Goal: Information Seeking & Learning: Learn about a topic

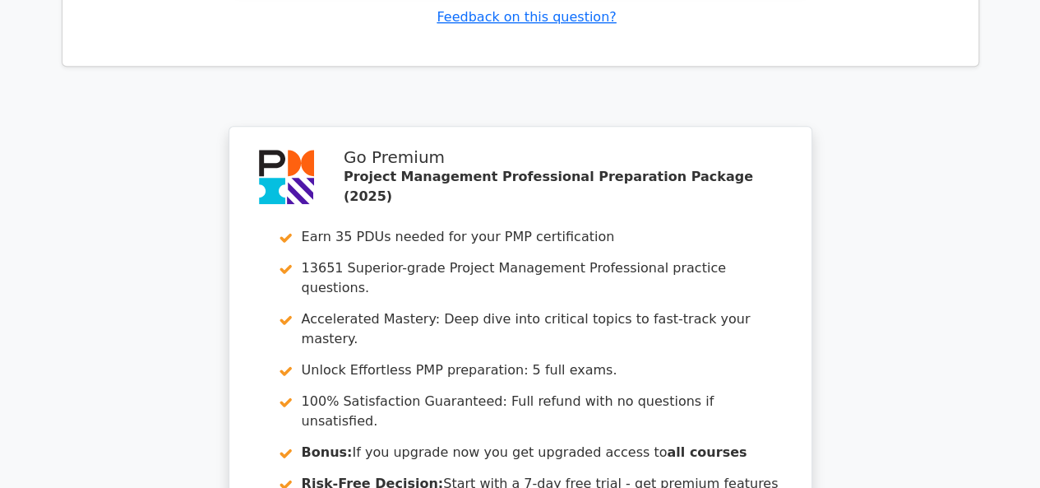
scroll to position [3965, 0]
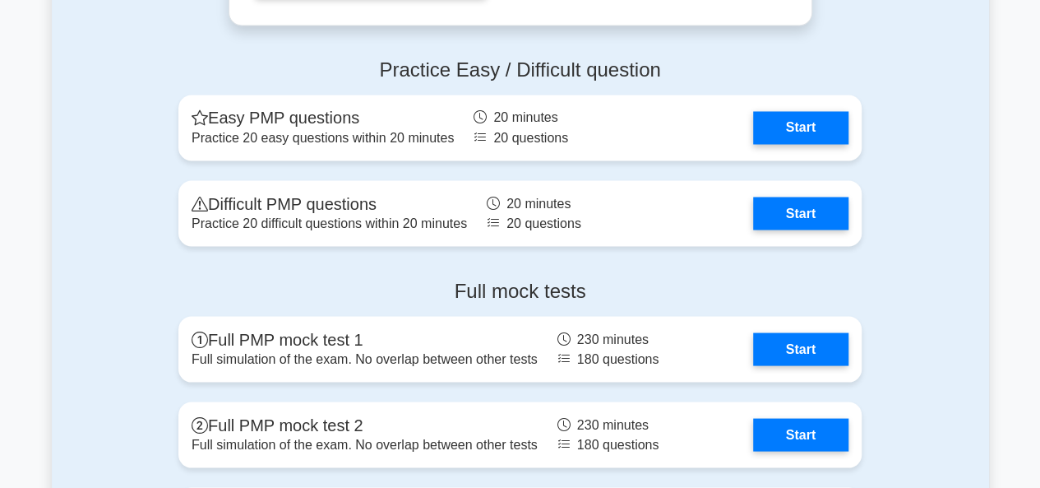
scroll to position [4561, 0]
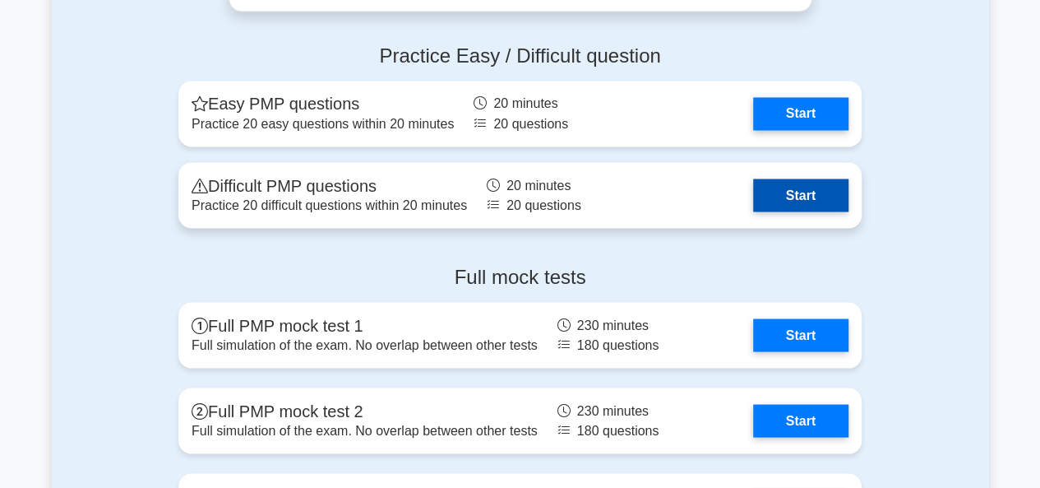
click at [784, 195] on link "Start" at bounding box center [800, 194] width 95 height 33
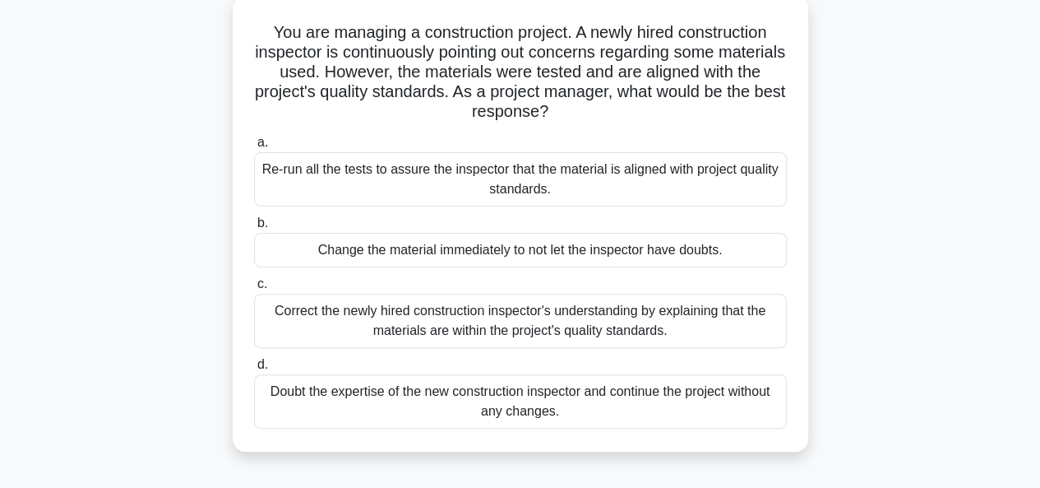
scroll to position [101, 0]
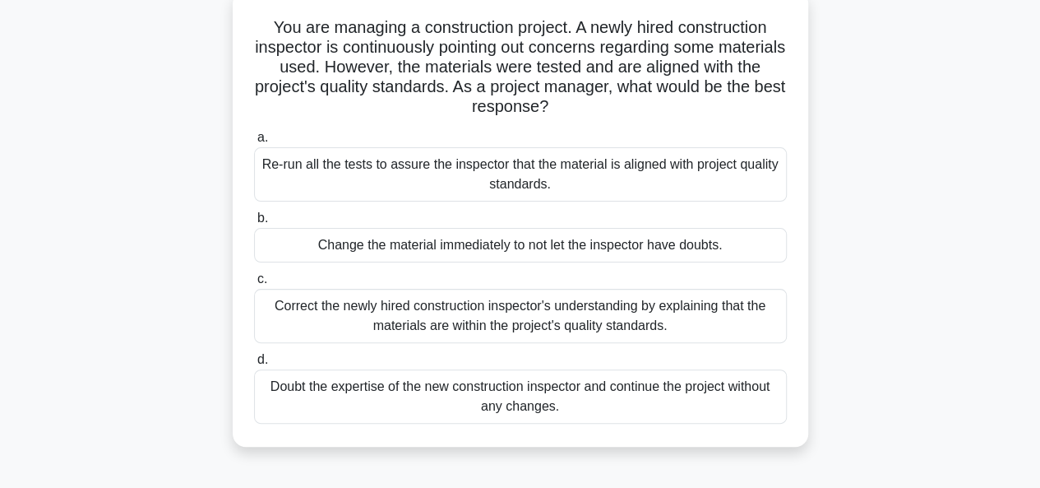
click at [638, 311] on div "Correct the newly hired construction inspector's understanding by explaining th…" at bounding box center [520, 316] width 533 height 54
click at [254, 284] on input "c. Correct the newly hired construction inspector's understanding by explaining…" at bounding box center [254, 279] width 0 height 11
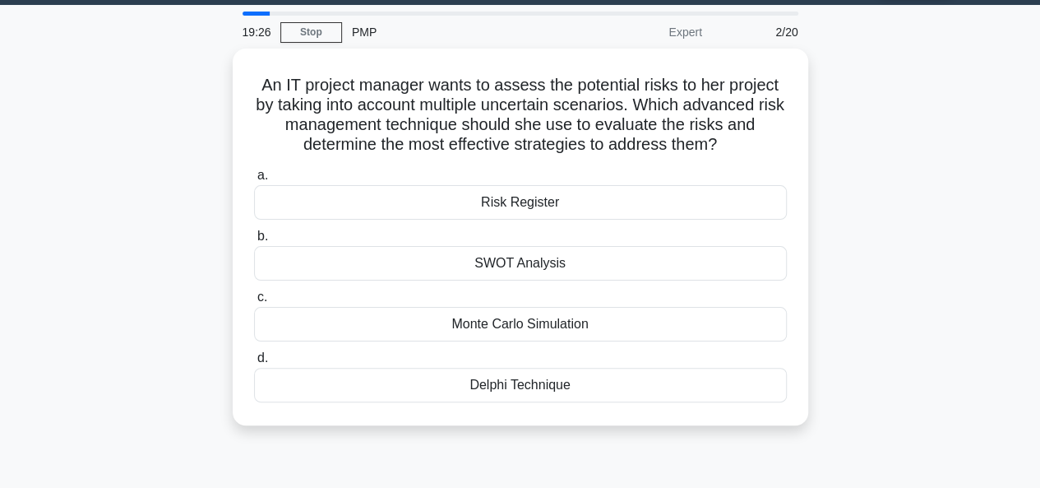
scroll to position [0, 0]
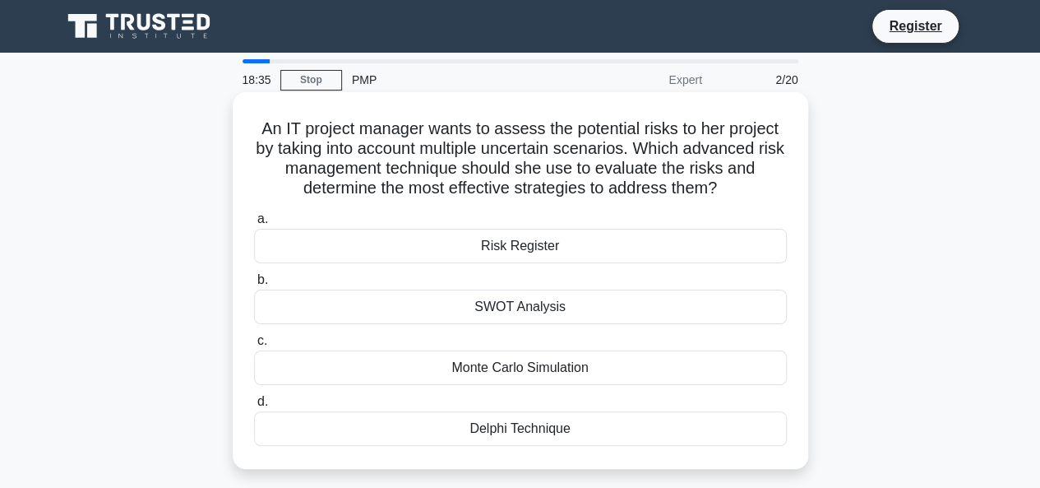
click at [575, 368] on div "Monte Carlo Simulation" at bounding box center [520, 367] width 533 height 35
click at [254, 346] on input "c. Monte Carlo Simulation" at bounding box center [254, 340] width 0 height 11
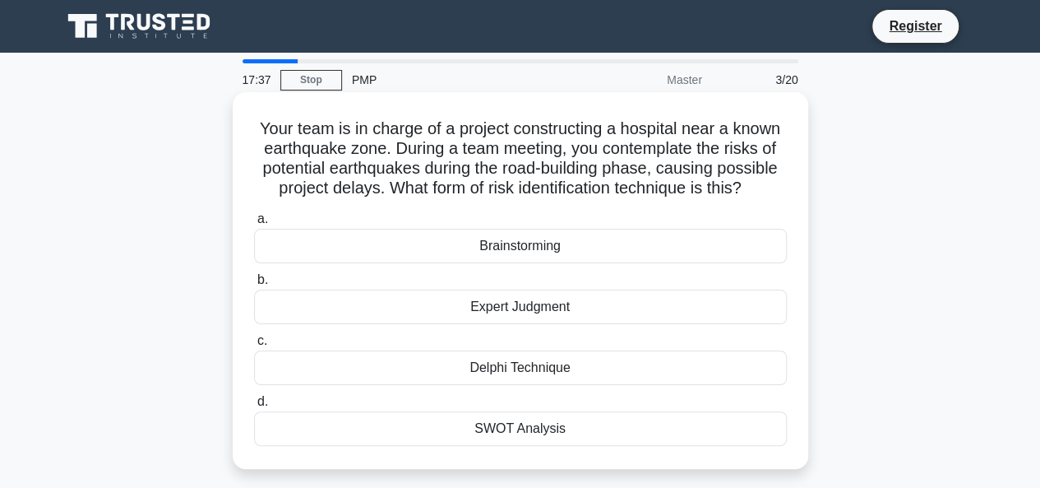
click at [549, 421] on div "SWOT Analysis" at bounding box center [520, 428] width 533 height 35
click at [254, 407] on input "d. SWOT Analysis" at bounding box center [254, 401] width 0 height 11
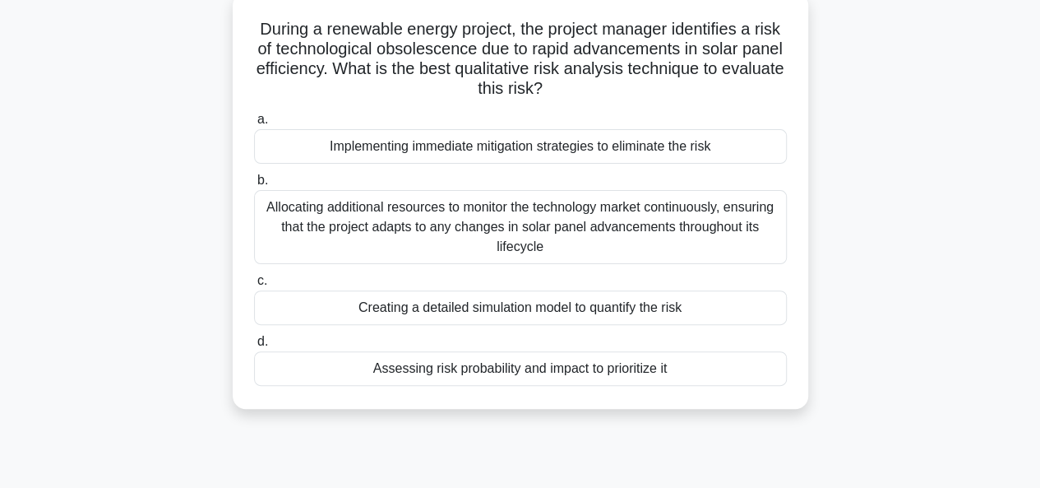
scroll to position [126, 0]
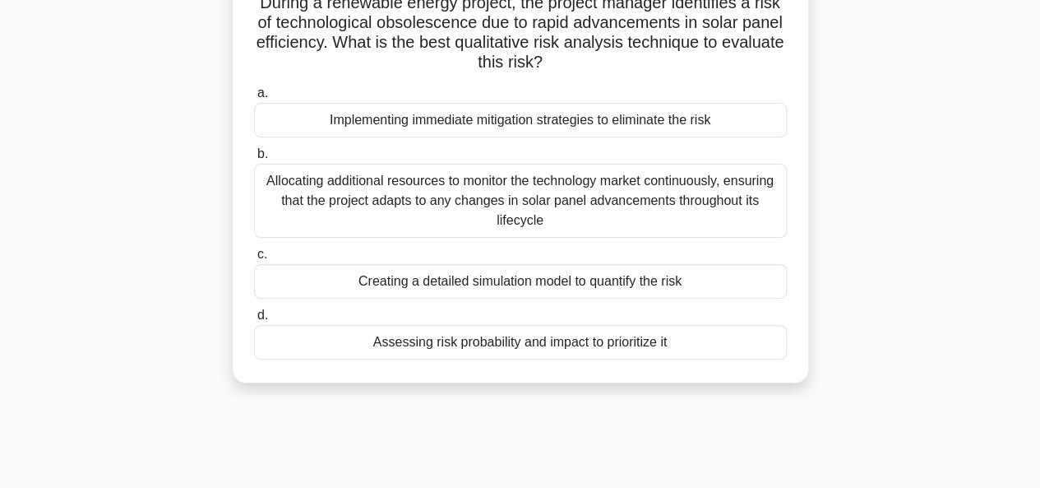
click at [575, 353] on div "Assessing risk probability and impact to prioritize it" at bounding box center [520, 342] width 533 height 35
click at [254, 321] on input "d. Assessing risk probability and impact to prioritize it" at bounding box center [254, 315] width 0 height 11
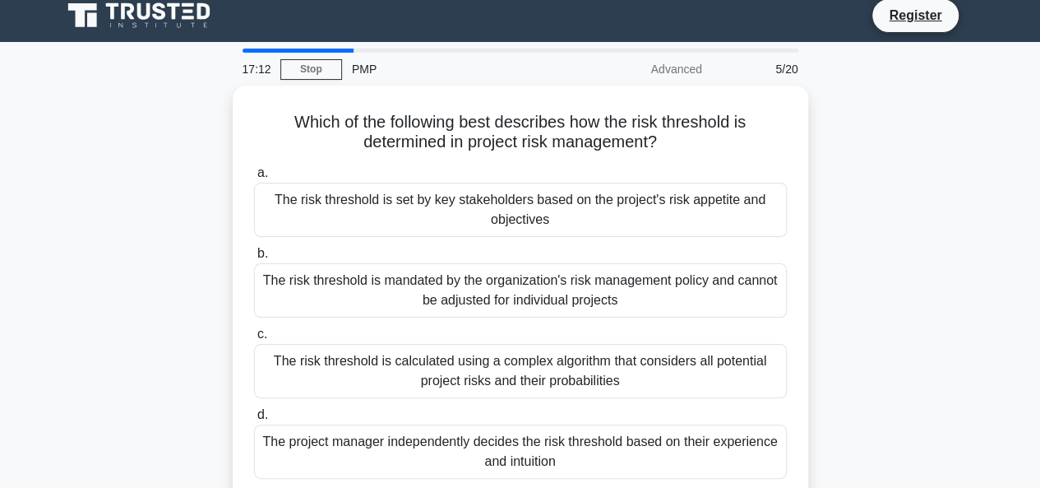
scroll to position [0, 0]
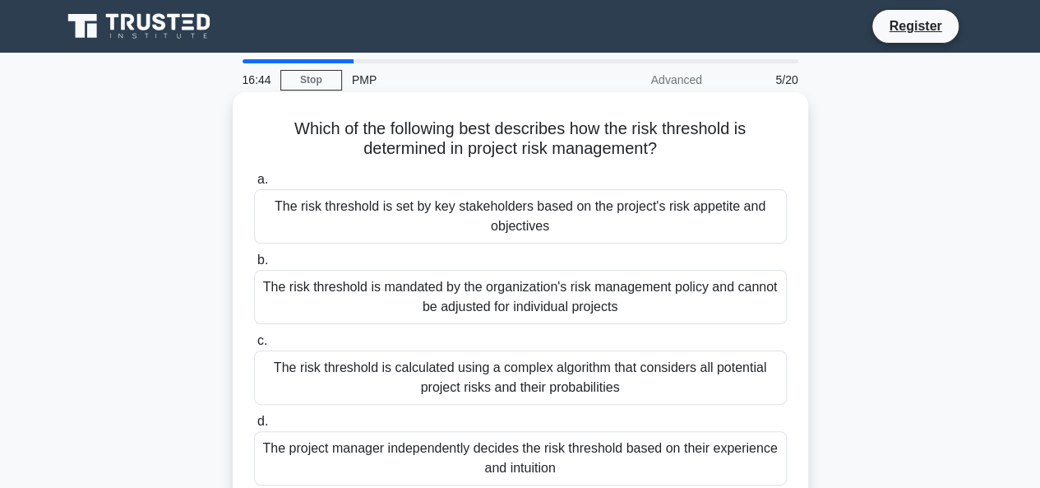
click at [603, 218] on div "The risk threshold is set by key stakeholders based on the project's risk appet…" at bounding box center [520, 216] width 533 height 54
click at [254, 185] on input "a. The risk threshold is set by key stakeholders based on the project's risk ap…" at bounding box center [254, 179] width 0 height 11
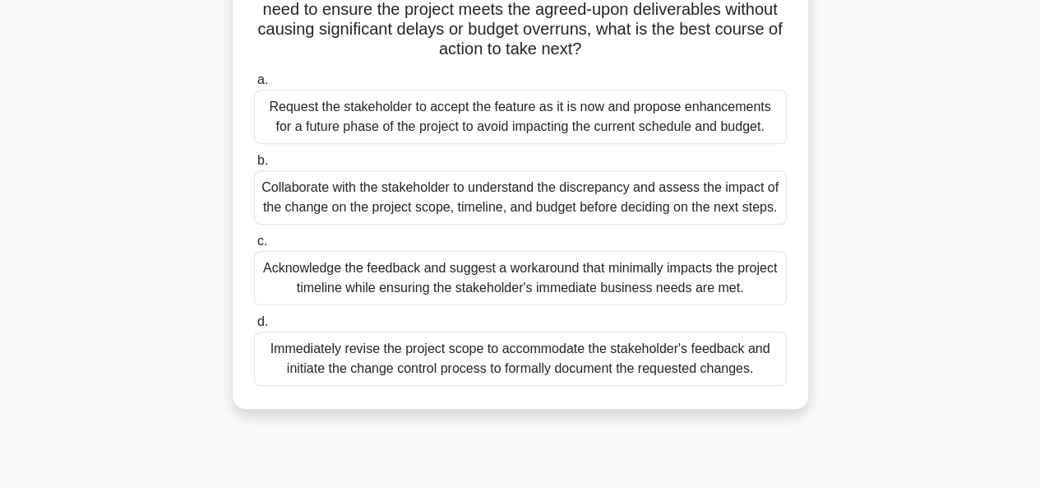
scroll to position [324, 0]
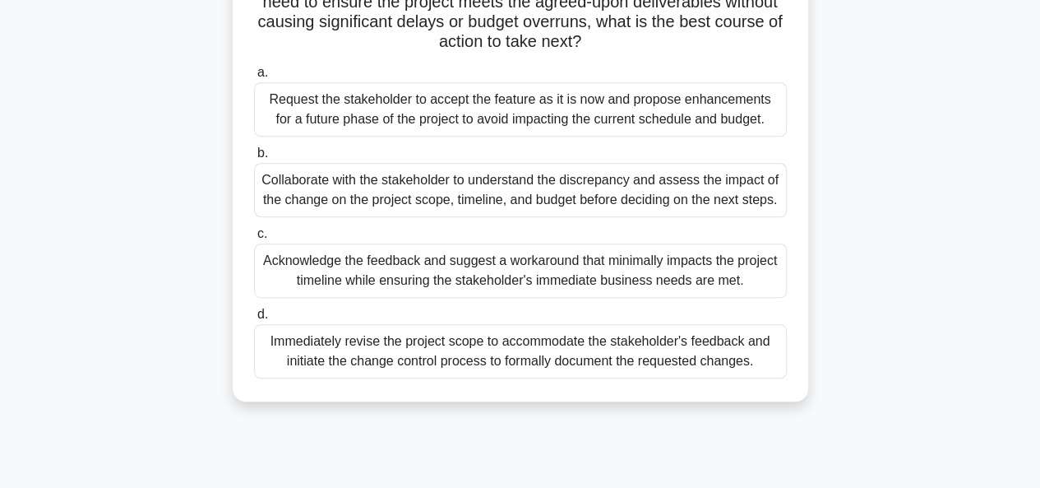
click at [696, 199] on div "Collaborate with the stakeholder to understand the discrepancy and assess the i…" at bounding box center [520, 190] width 533 height 54
click at [254, 159] on input "b. Collaborate with the stakeholder to understand the discrepancy and assess th…" at bounding box center [254, 153] width 0 height 11
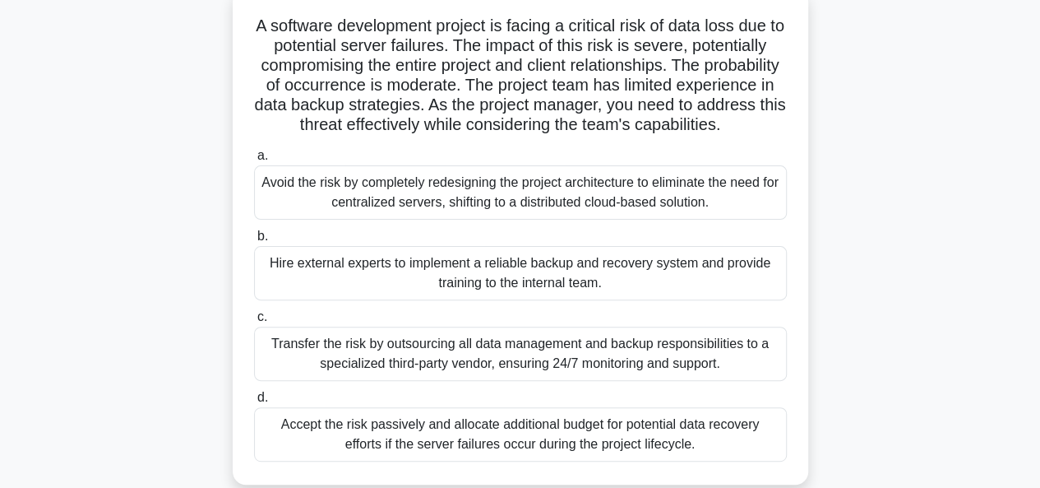
scroll to position [109, 0]
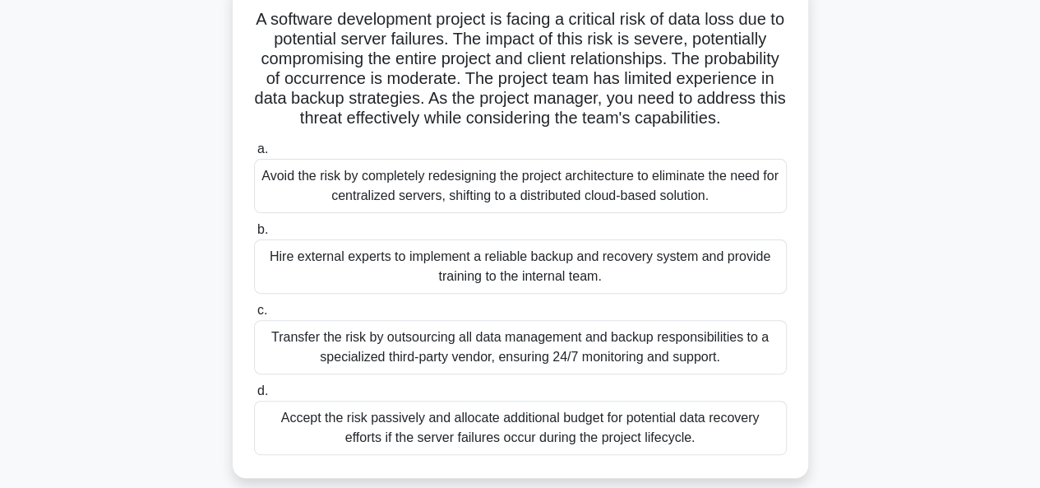
click at [641, 294] on div "Hire external experts to implement a reliable backup and recovery system and pr…" at bounding box center [520, 266] width 533 height 54
click at [254, 235] on input "b. Hire external experts to implement a reliable backup and recovery system and…" at bounding box center [254, 229] width 0 height 11
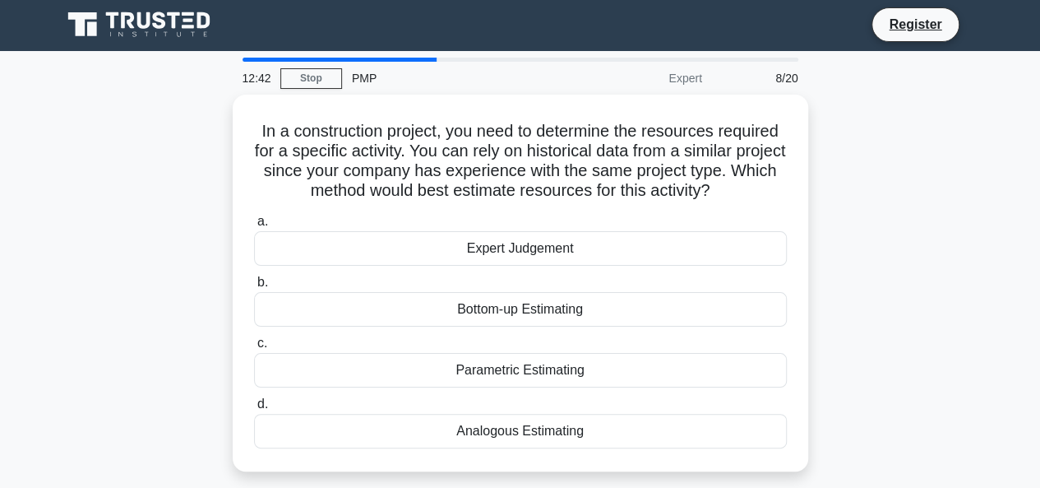
scroll to position [0, 0]
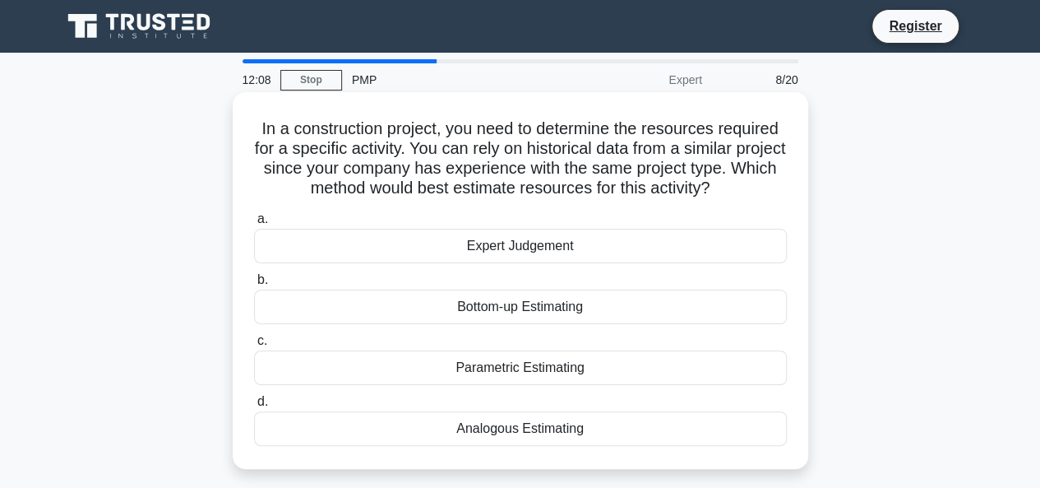
click at [575, 304] on div "Bottom-up Estimating" at bounding box center [520, 306] width 533 height 35
click at [254, 285] on input "b. Bottom-up Estimating" at bounding box center [254, 280] width 0 height 11
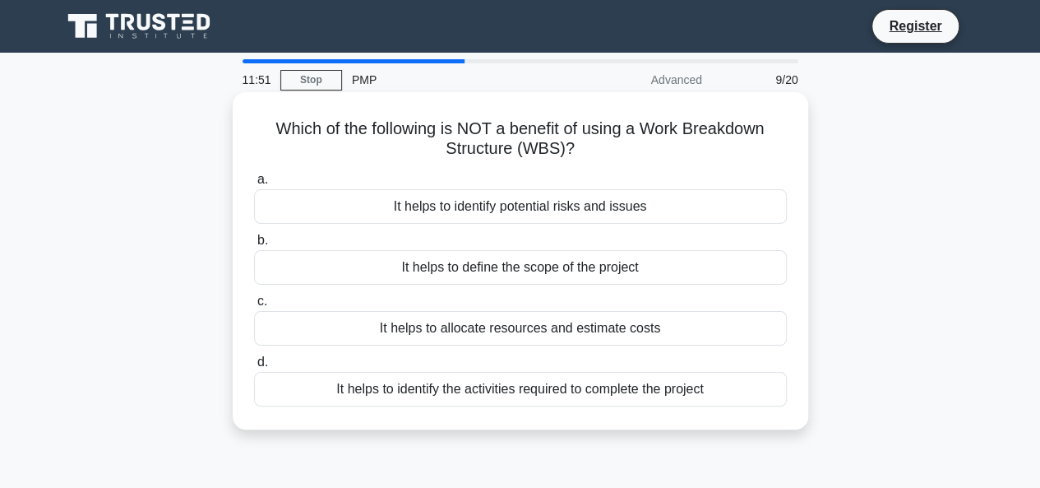
click at [610, 210] on div "It helps to identify potential risks and issues" at bounding box center [520, 206] width 533 height 35
click at [254, 185] on input "a. It helps to identify potential risks and issues" at bounding box center [254, 179] width 0 height 11
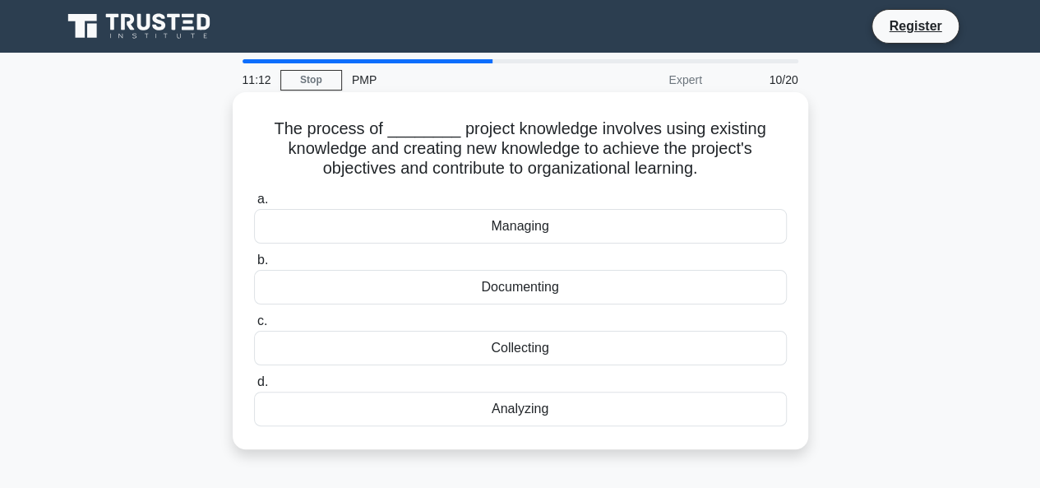
click at [564, 285] on div "Documenting" at bounding box center [520, 287] width 533 height 35
click at [254, 266] on input "b. Documenting" at bounding box center [254, 260] width 0 height 11
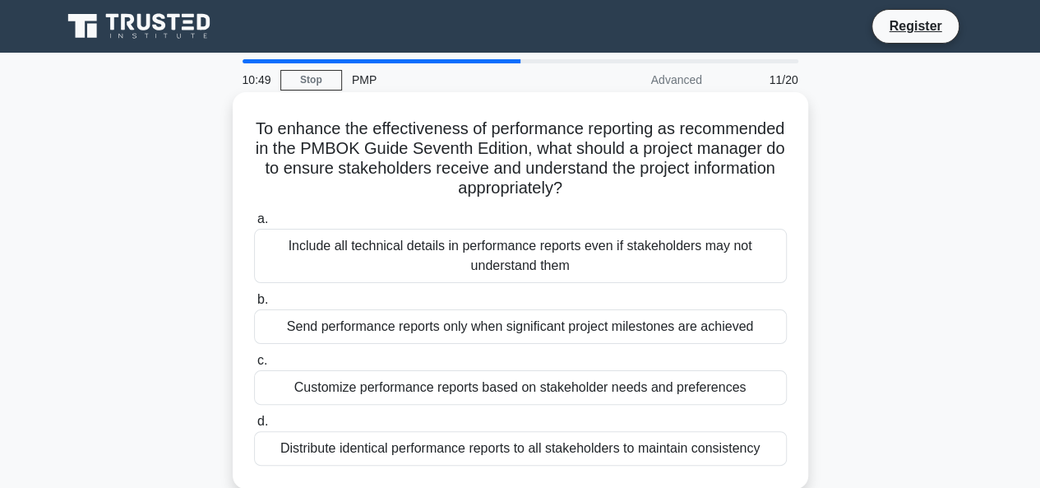
click at [628, 387] on div "Customize performance reports based on stakeholder needs and preferences" at bounding box center [520, 387] width 533 height 35
click at [254, 366] on input "c. Customize performance reports based on stakeholder needs and preferences" at bounding box center [254, 360] width 0 height 11
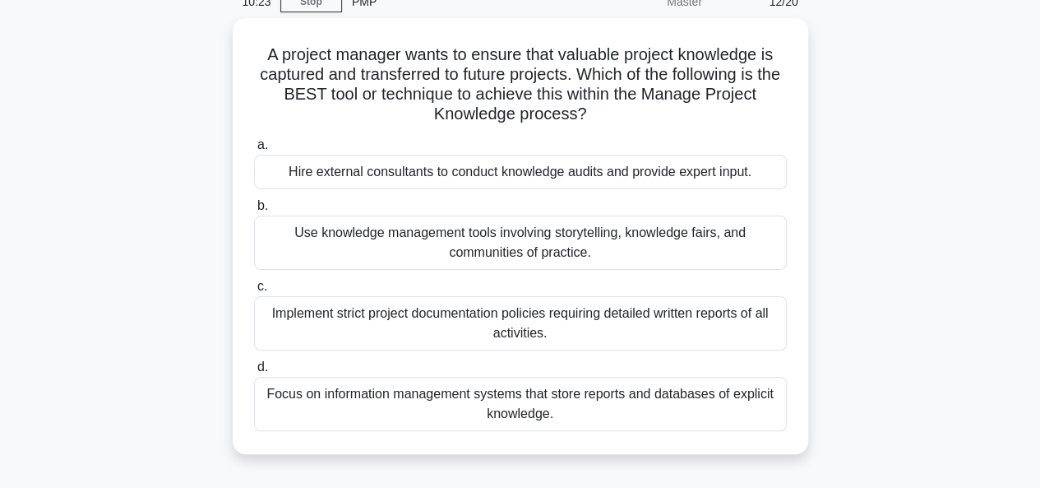
scroll to position [80, 0]
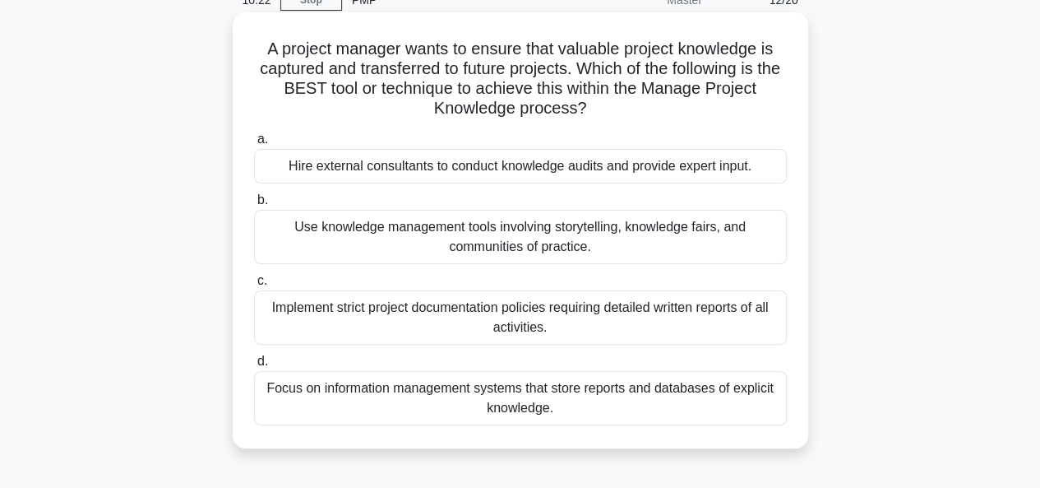
click at [660, 409] on div "Focus on information management systems that store reports and databases of exp…" at bounding box center [520, 398] width 533 height 54
click at [254, 367] on input "d. Focus on information management systems that store reports and databases of …" at bounding box center [254, 361] width 0 height 11
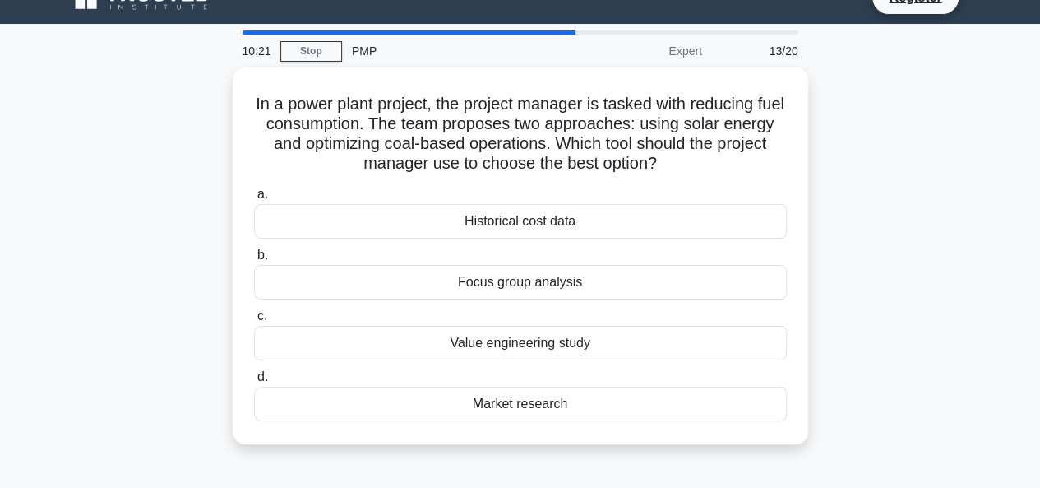
scroll to position [0, 0]
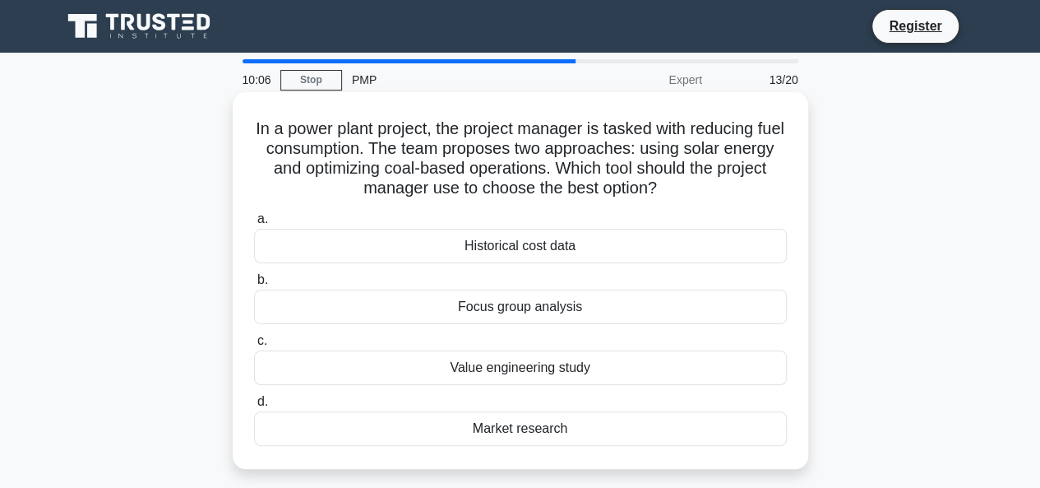
click at [605, 371] on div "Value engineering study" at bounding box center [520, 367] width 533 height 35
click at [254, 346] on input "c. Value engineering study" at bounding box center [254, 340] width 0 height 11
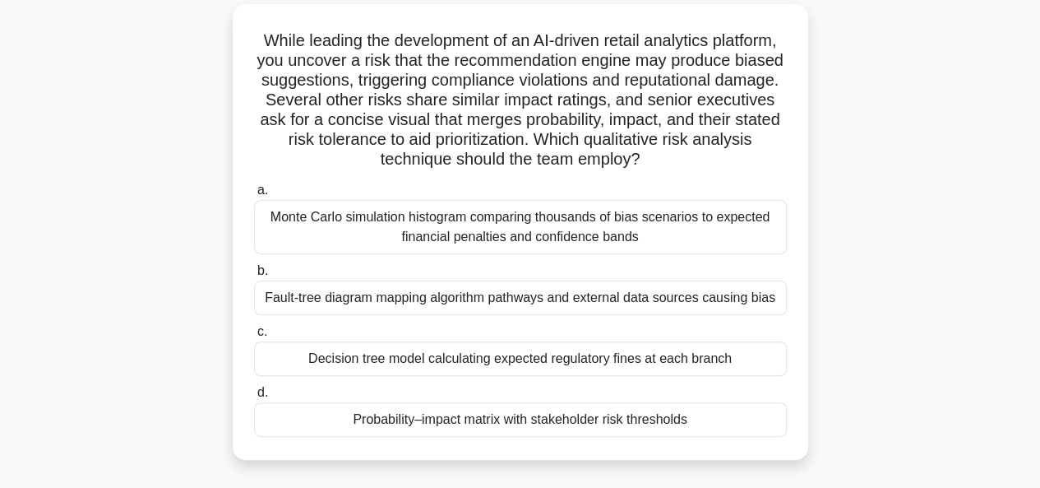
scroll to position [93, 0]
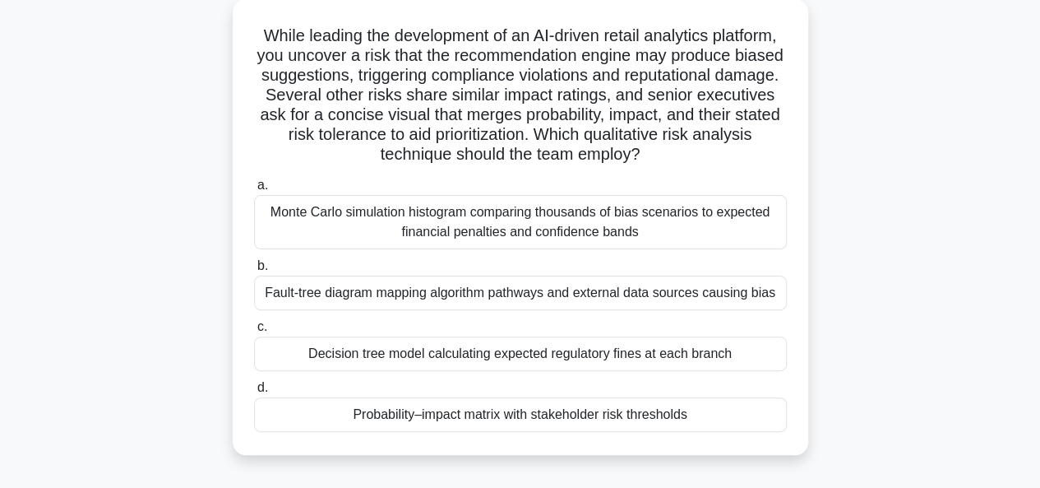
click at [700, 232] on div "Monte Carlo simulation histogram comparing thousands of bias scenarios to expec…" at bounding box center [520, 222] width 533 height 54
click at [254, 191] on input "a. Monte Carlo simulation histogram comparing thousands of bias scenarios to ex…" at bounding box center [254, 185] width 0 height 11
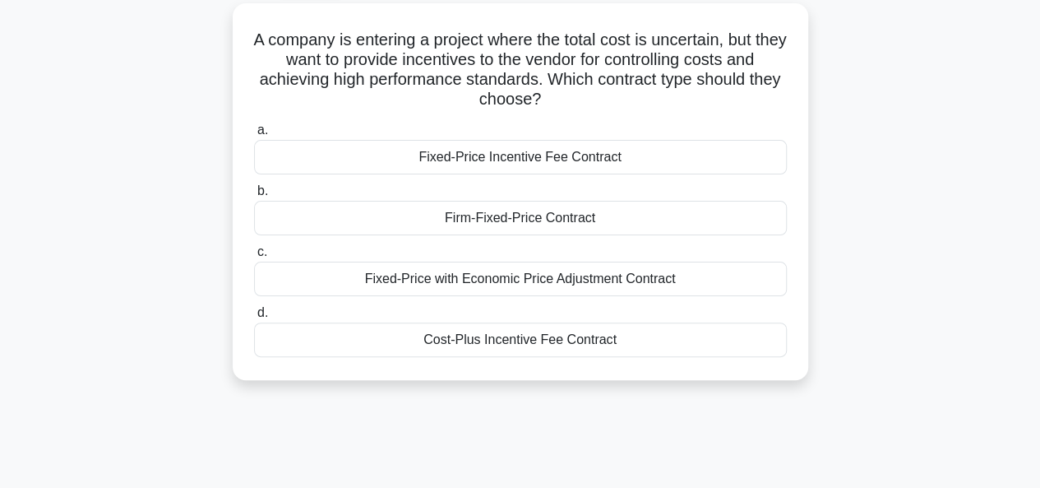
scroll to position [0, 0]
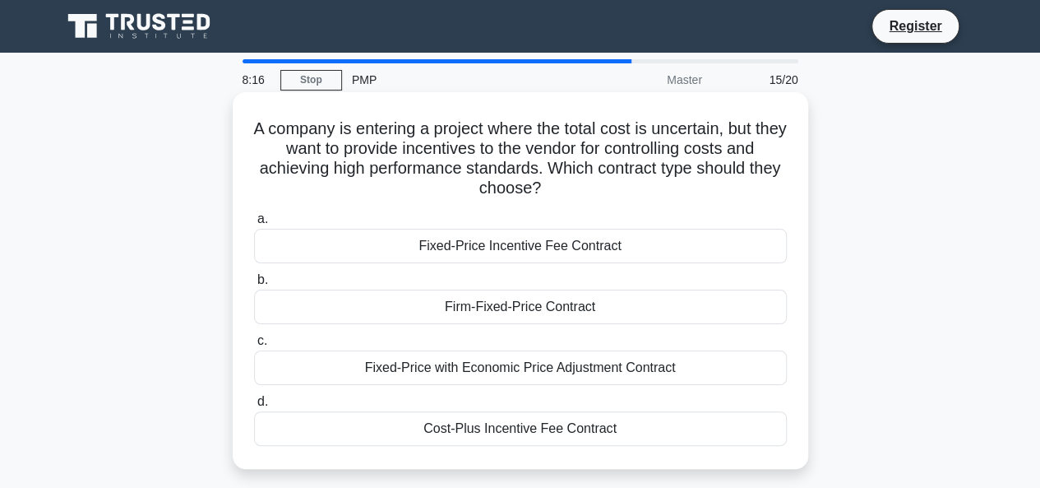
click at [589, 425] on div "Cost-Plus Incentive Fee Contract" at bounding box center [520, 428] width 533 height 35
click at [254, 407] on input "d. Cost-Plus Incentive Fee Contract" at bounding box center [254, 401] width 0 height 11
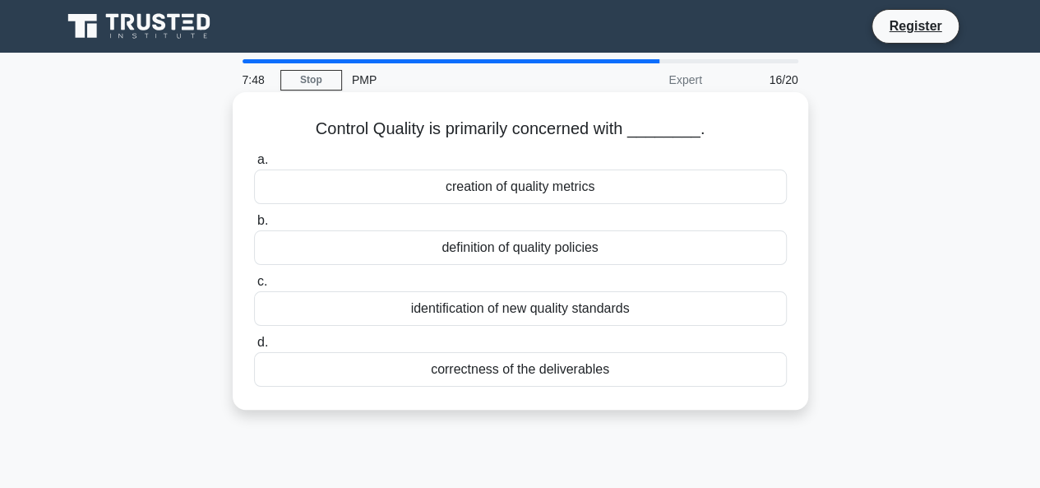
click at [589, 371] on div "correctness of the deliverables" at bounding box center [520, 369] width 533 height 35
click at [254, 348] on input "d. correctness of the deliverables" at bounding box center [254, 342] width 0 height 11
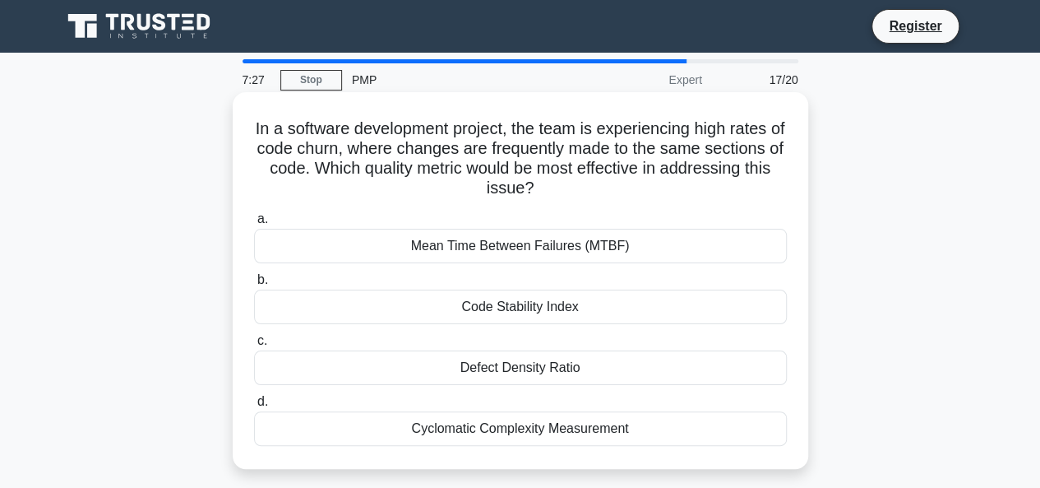
click at [640, 239] on div "Mean Time Between Failures (MTBF)" at bounding box center [520, 246] width 533 height 35
click at [254, 224] on input "a. Mean Time Between Failures (MTBF)" at bounding box center [254, 219] width 0 height 11
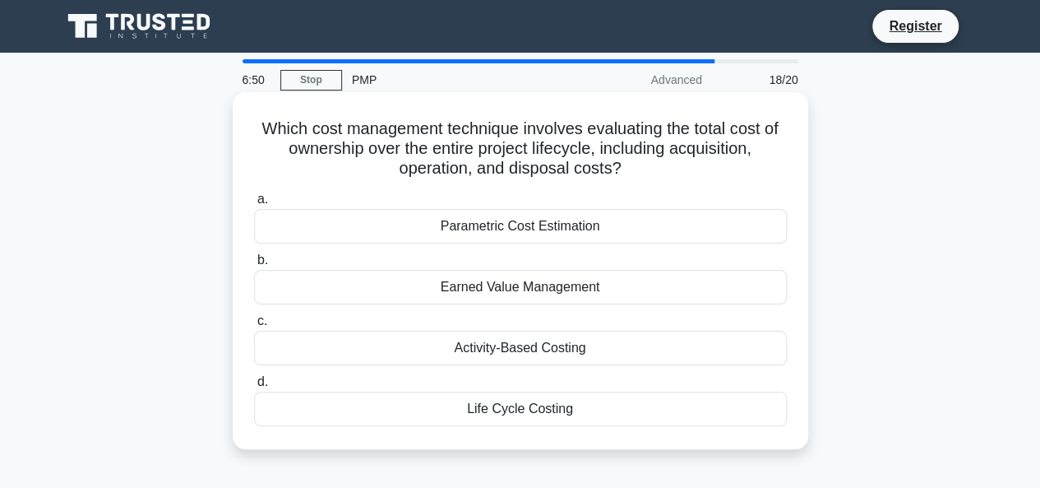
click at [559, 410] on div "Life Cycle Costing" at bounding box center [520, 408] width 533 height 35
click at [254, 387] on input "d. Life Cycle Costing" at bounding box center [254, 382] width 0 height 11
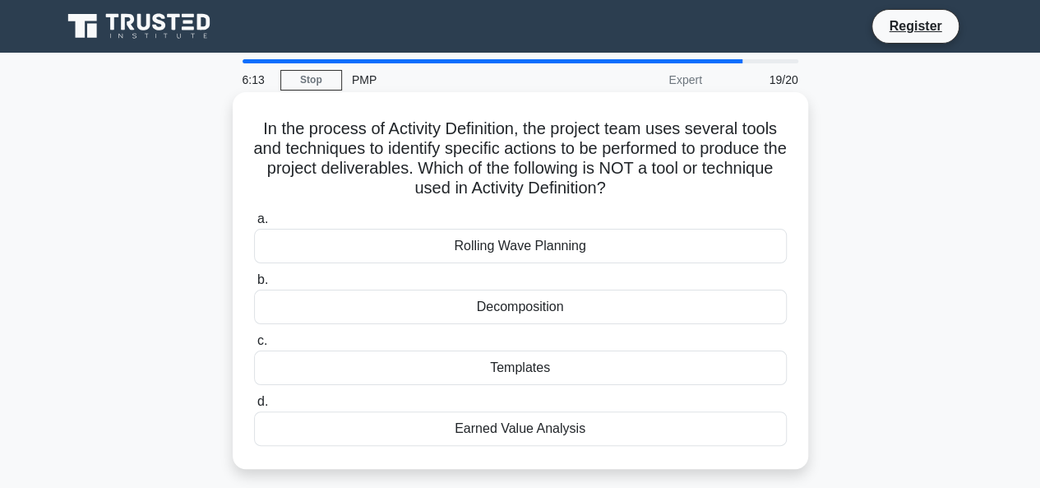
click at [553, 372] on div "Templates" at bounding box center [520, 367] width 533 height 35
click at [254, 346] on input "c. Templates" at bounding box center [254, 340] width 0 height 11
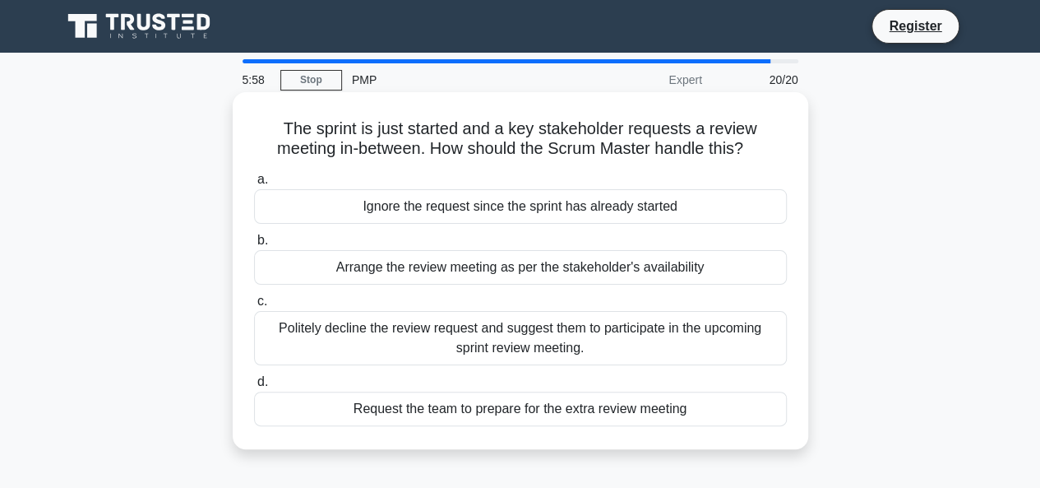
click at [590, 344] on div "Politely decline the review request and suggest them to participate in the upco…" at bounding box center [520, 338] width 533 height 54
click at [254, 307] on input "c. Politely decline the review request and suggest them to participate in the u…" at bounding box center [254, 301] width 0 height 11
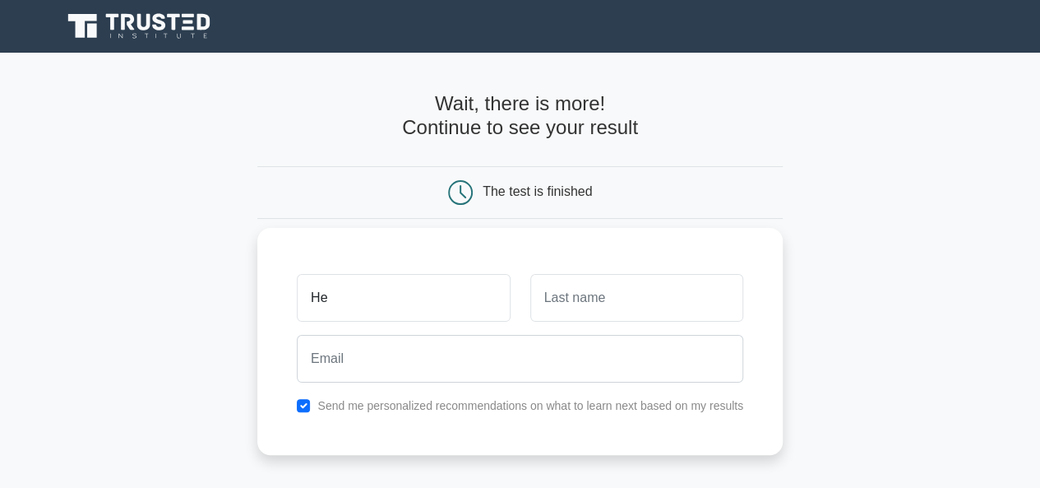
type input "[PERSON_NAME]"
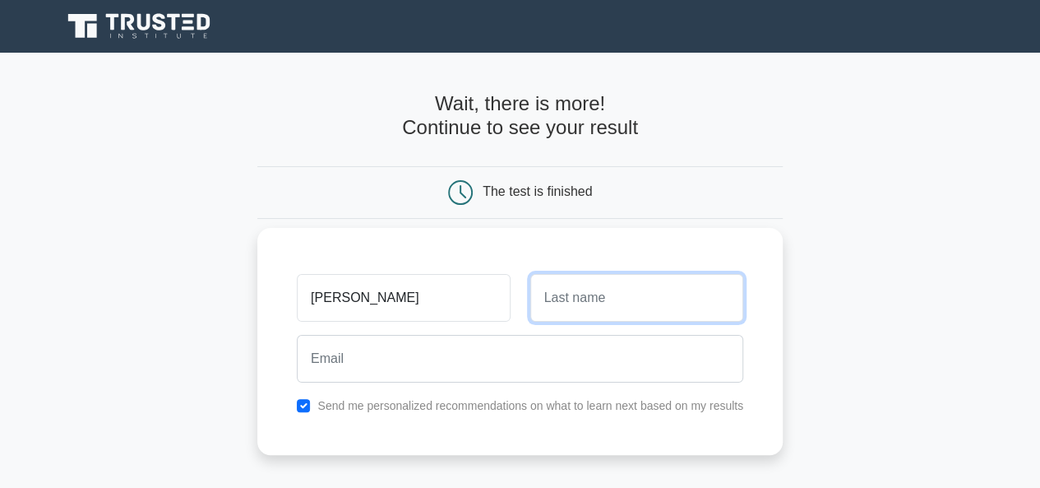
click at [578, 305] on input "text" at bounding box center [636, 298] width 213 height 48
type input "[PERSON_NAME]"
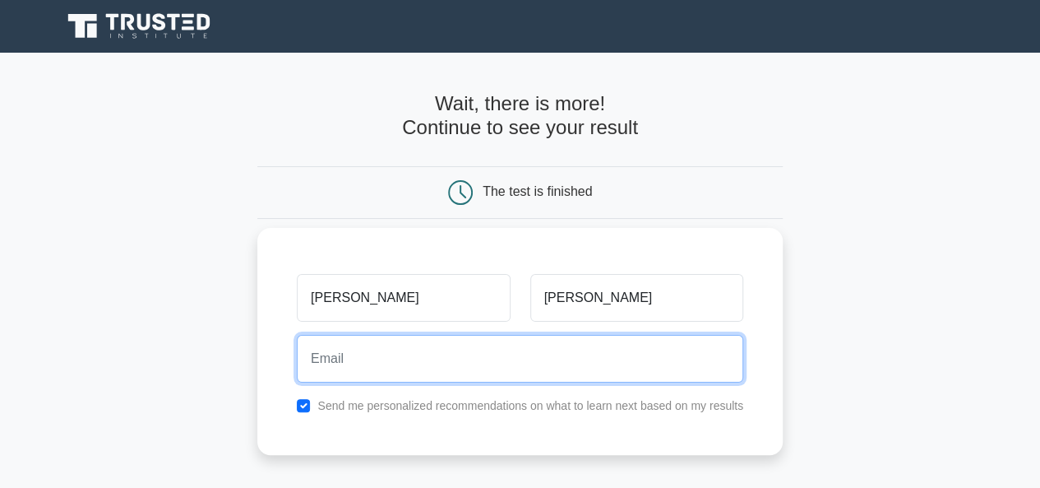
click at [539, 372] on input "email" at bounding box center [520, 359] width 446 height 48
type input "[EMAIL_ADDRESS][DOMAIN_NAME]"
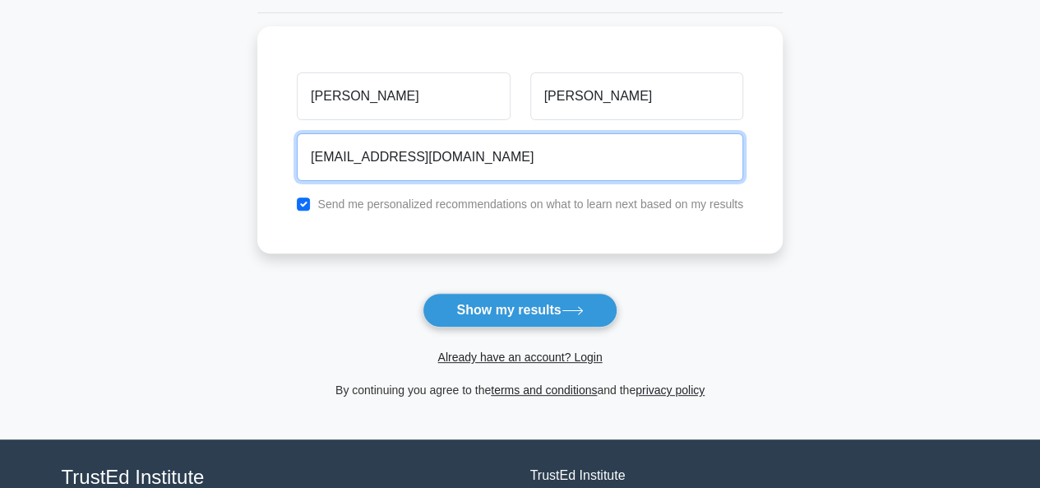
scroll to position [207, 0]
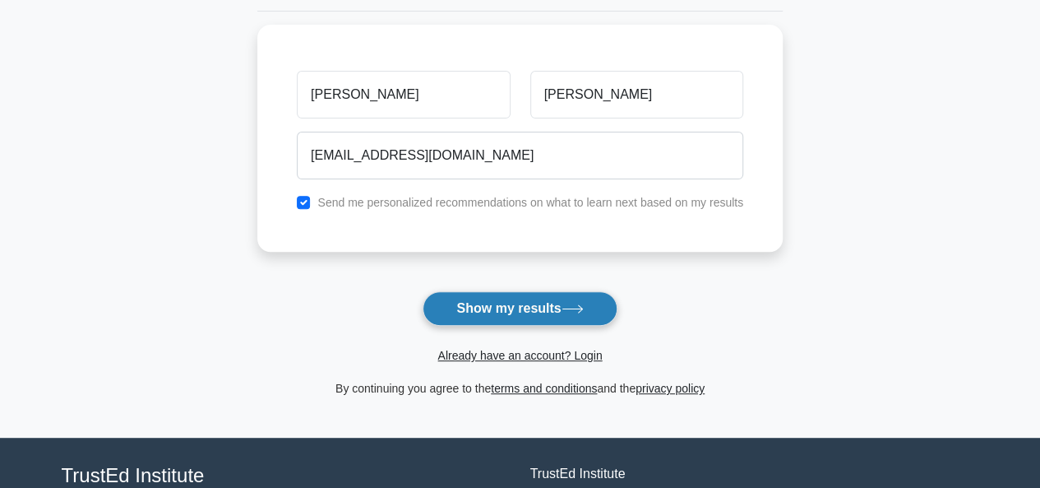
click at [532, 303] on button "Show my results" at bounding box center [520, 308] width 194 height 35
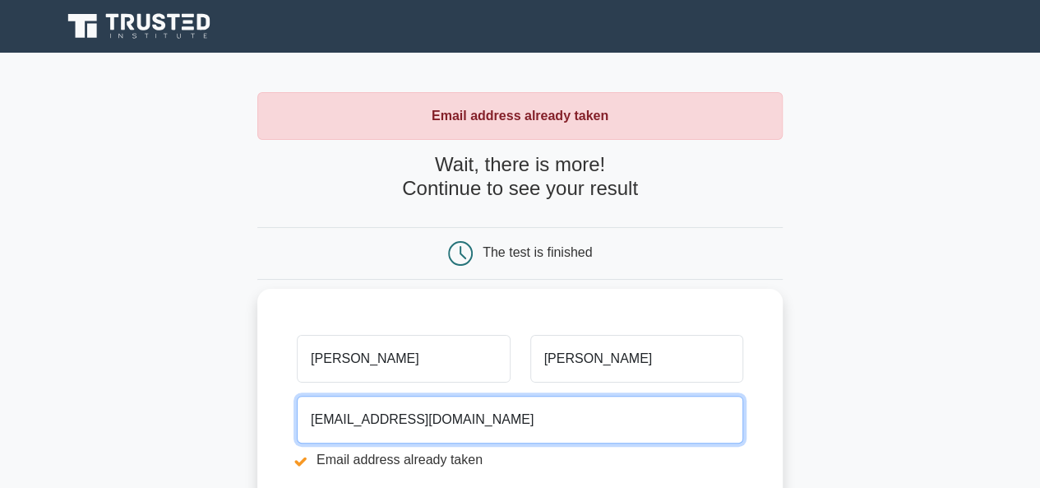
click at [510, 427] on input "[EMAIL_ADDRESS][DOMAIN_NAME]" at bounding box center [520, 419] width 446 height 48
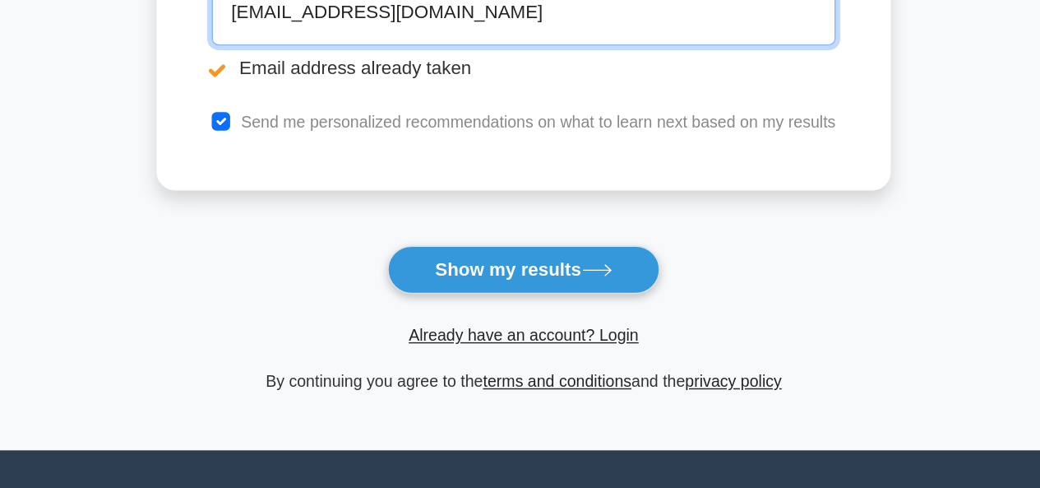
scroll to position [301, 0]
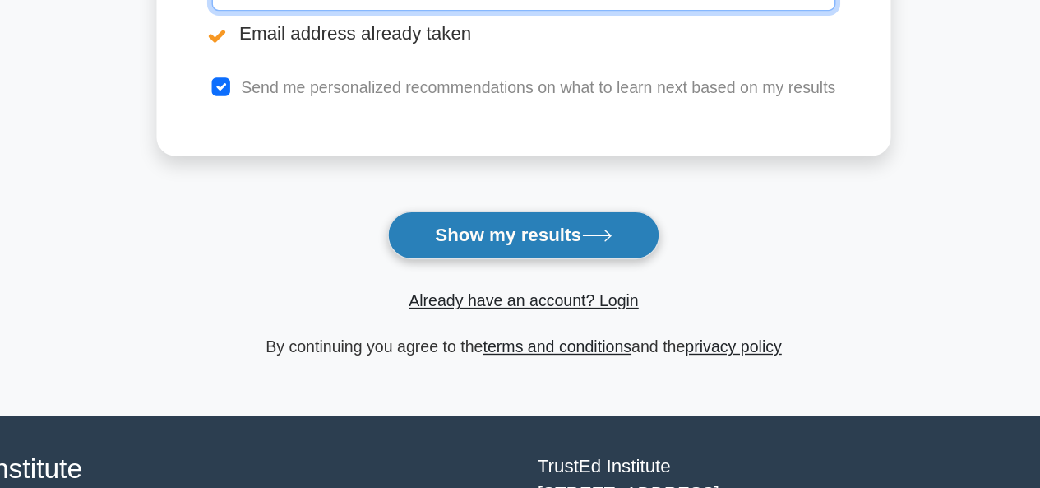
type input "[EMAIL_ADDRESS][DOMAIN_NAME]"
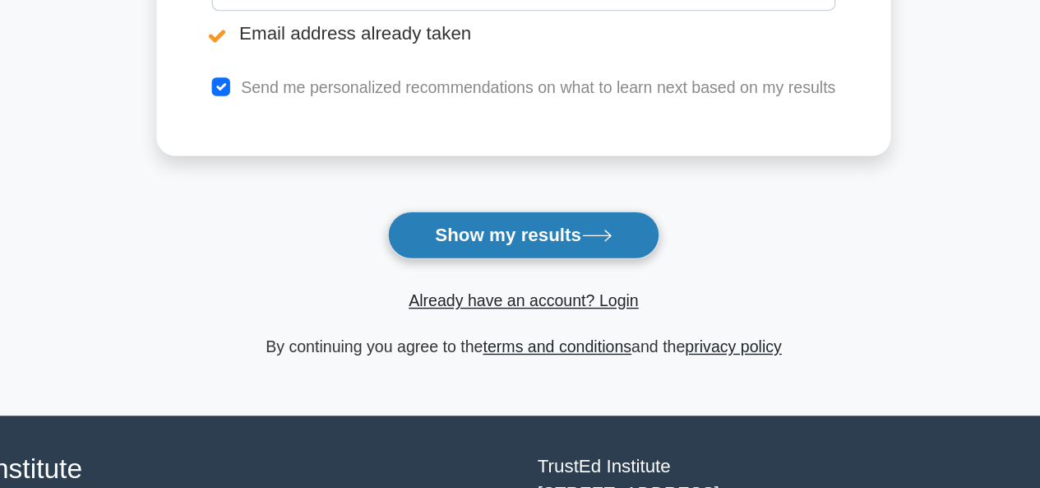
click at [511, 313] on button "Show my results" at bounding box center [520, 306] width 194 height 35
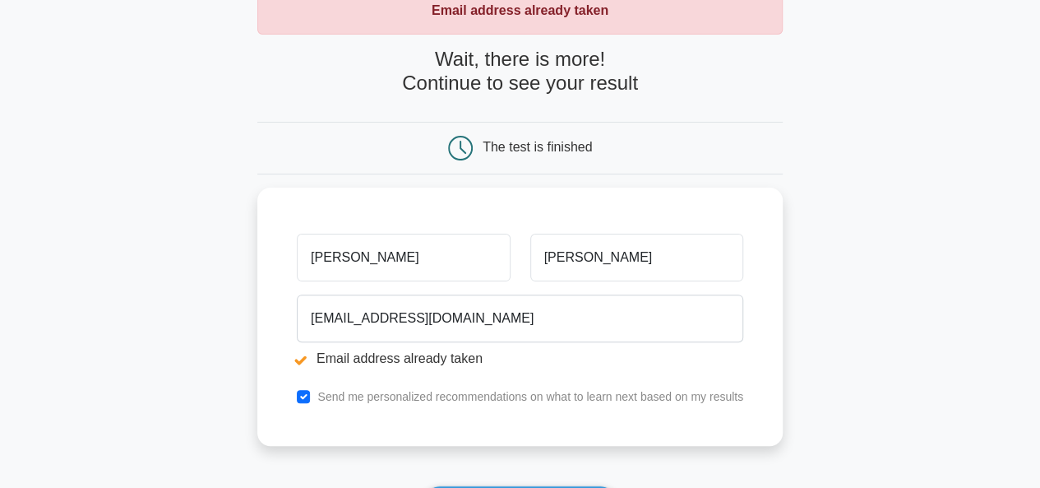
scroll to position [118, 0]
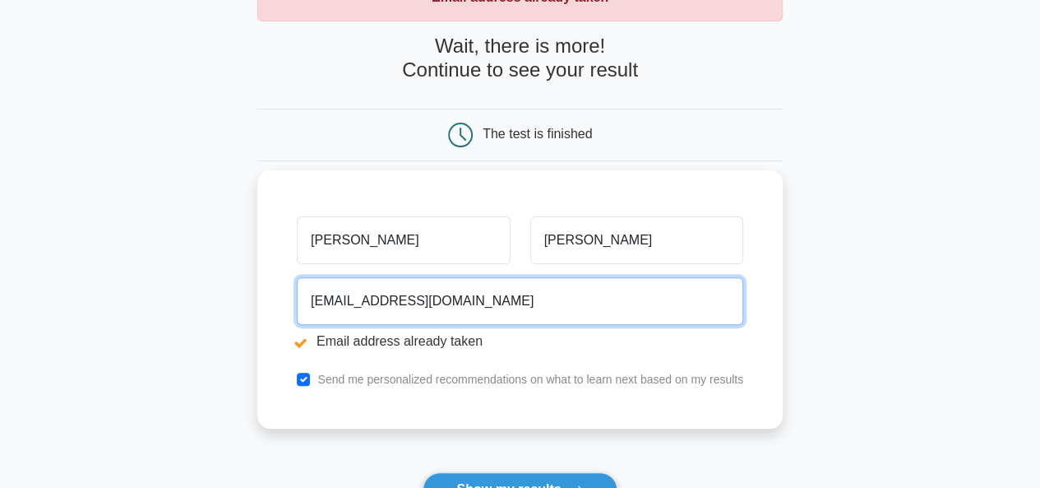
drag, startPoint x: 540, startPoint y: 301, endPoint x: 363, endPoint y: 297, distance: 177.6
click at [363, 297] on input "hemanthgeetha1980@gmail.com" at bounding box center [520, 301] width 446 height 48
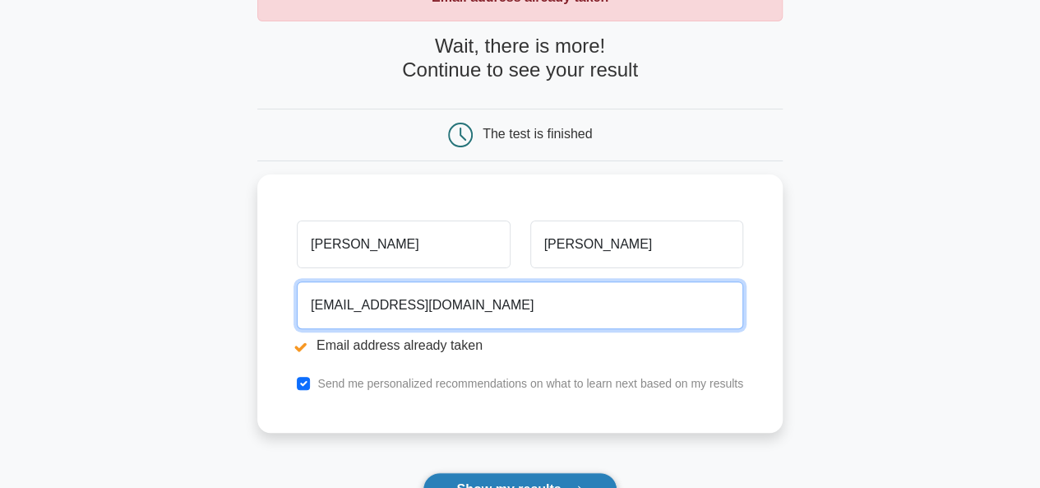
type input "hemanthd002@gmail.com"
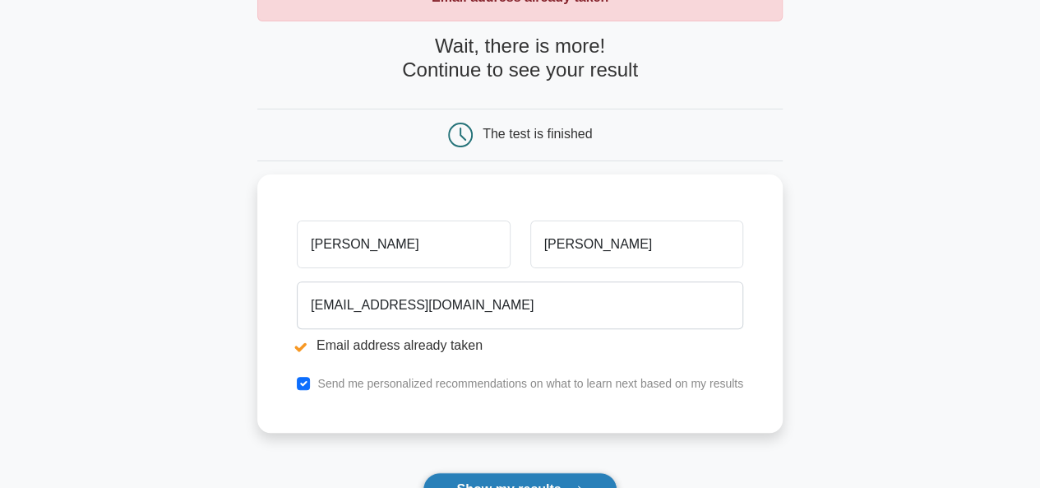
click at [467, 479] on button "Show my results" at bounding box center [520, 489] width 194 height 35
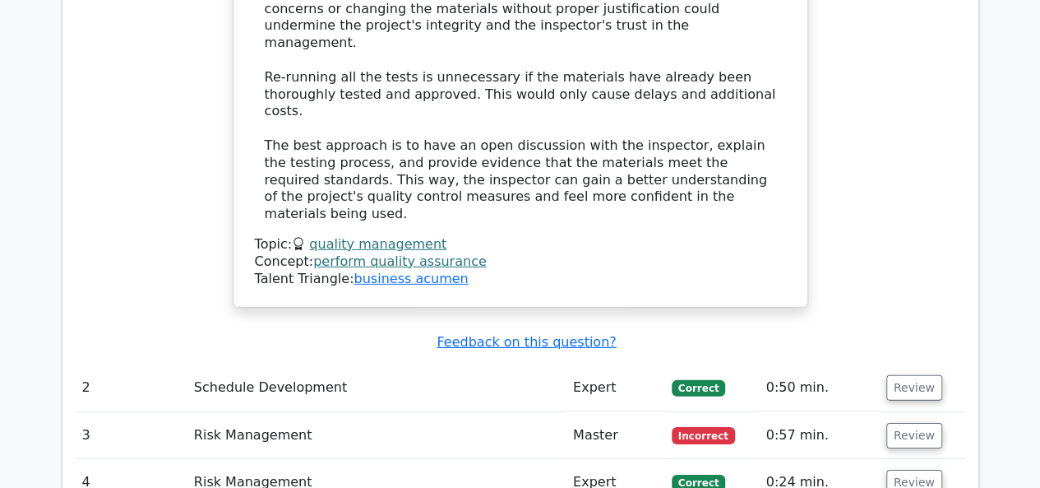
scroll to position [2442, 0]
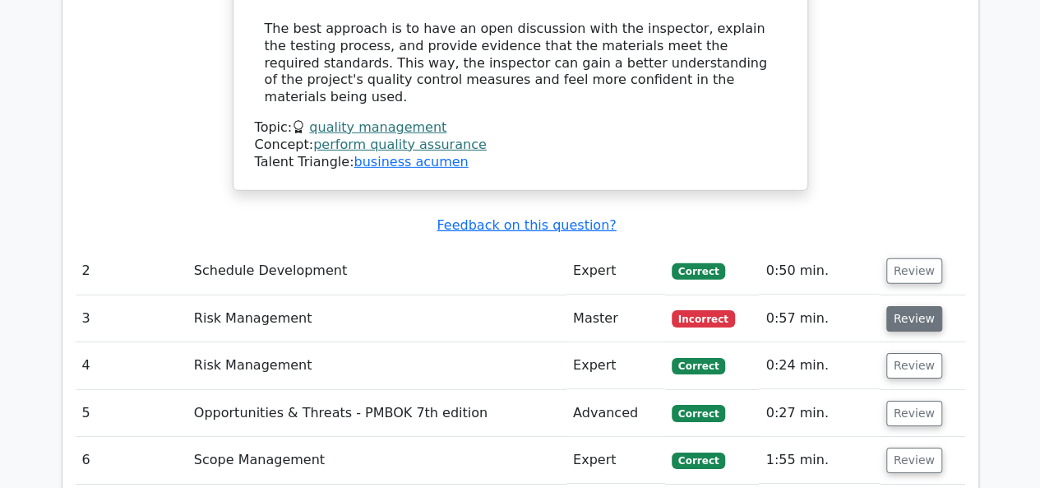
click at [908, 306] on button "Review" at bounding box center [914, 318] width 56 height 25
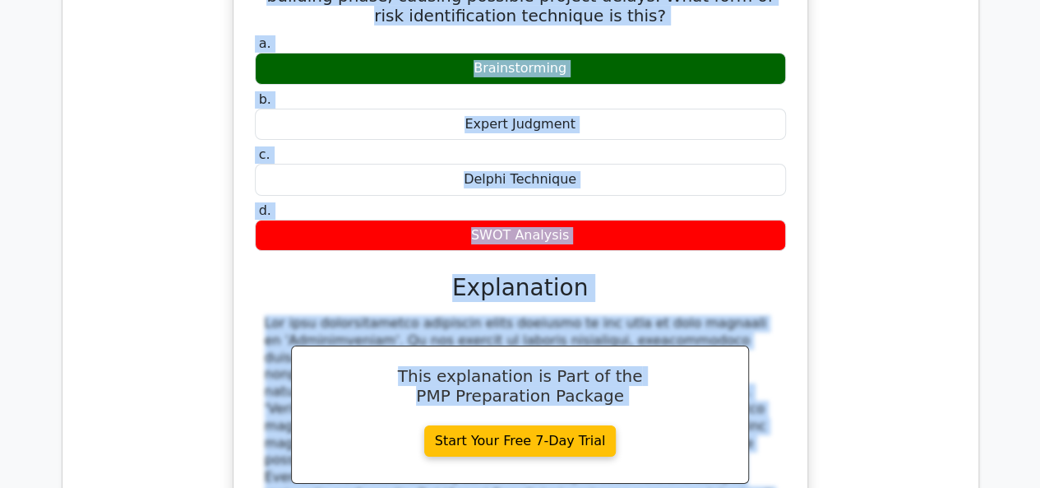
scroll to position [2948, 0]
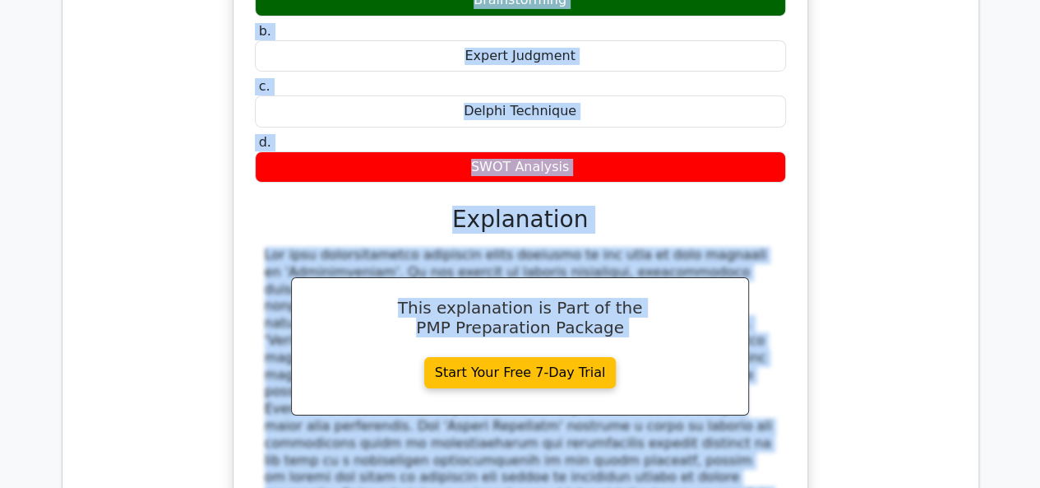
drag, startPoint x: 281, startPoint y: 220, endPoint x: 591, endPoint y: 28, distance: 364.8
click at [591, 28] on div "Your team is in charge of a project constructing a hospital near a known earthq…" at bounding box center [520, 218] width 561 height 759
copy div "Your team is in charge of a project constructing a hospital near a known earthq…"
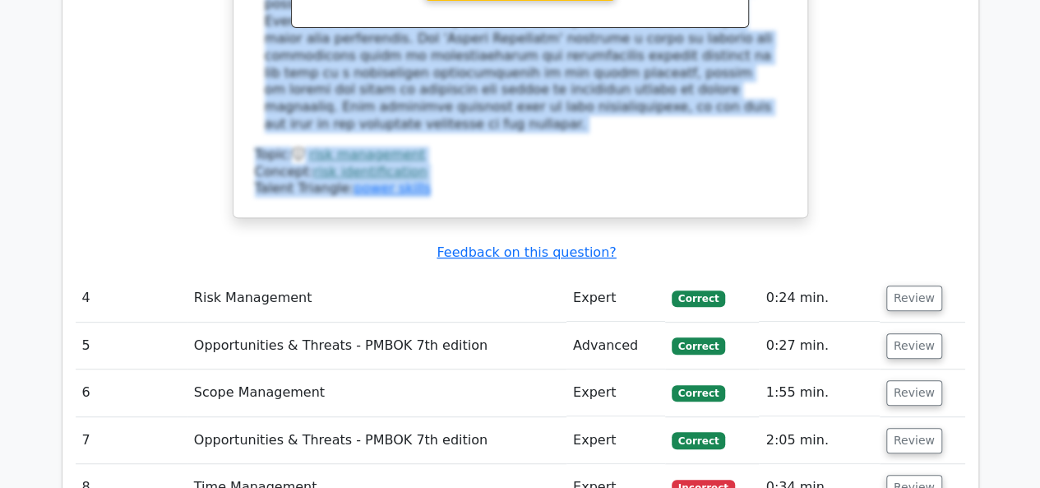
scroll to position [3386, 0]
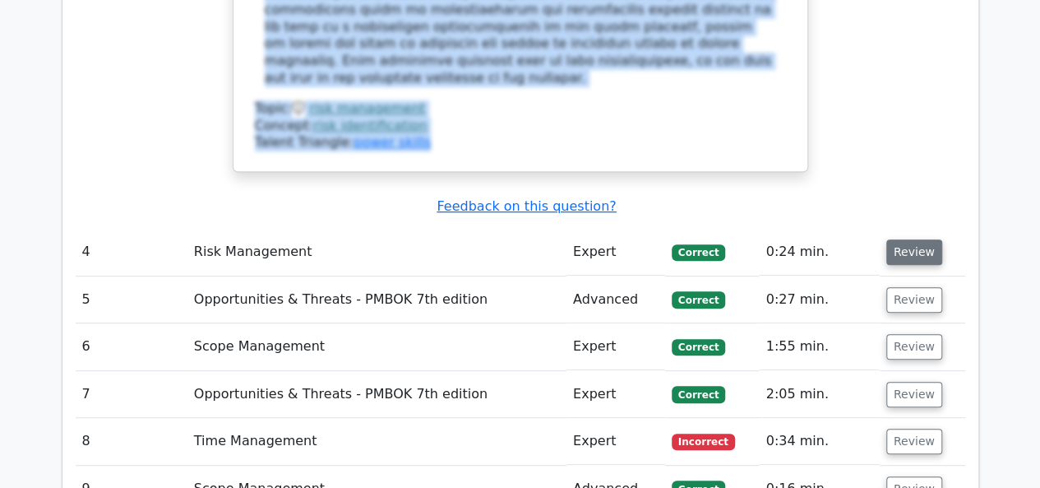
click at [909, 239] on button "Review" at bounding box center [914, 251] width 56 height 25
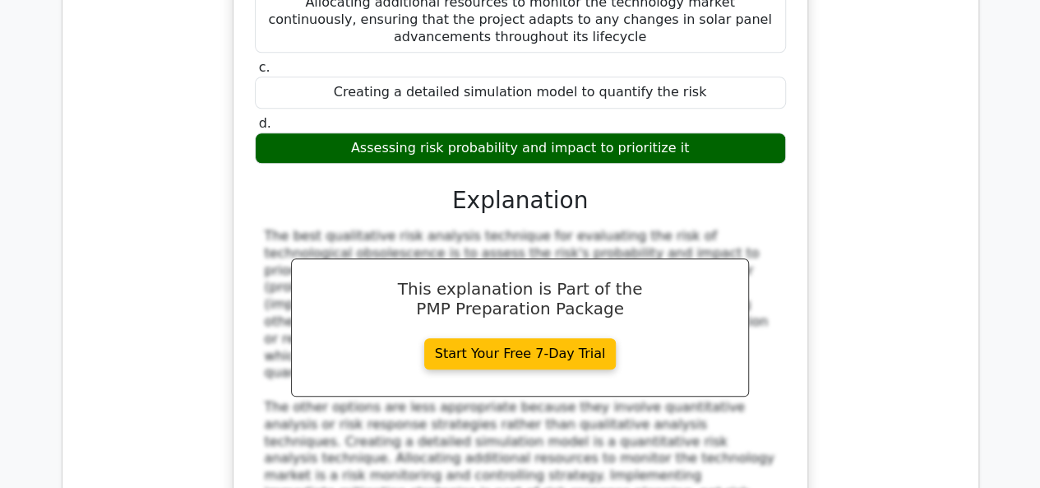
scroll to position [3937, 0]
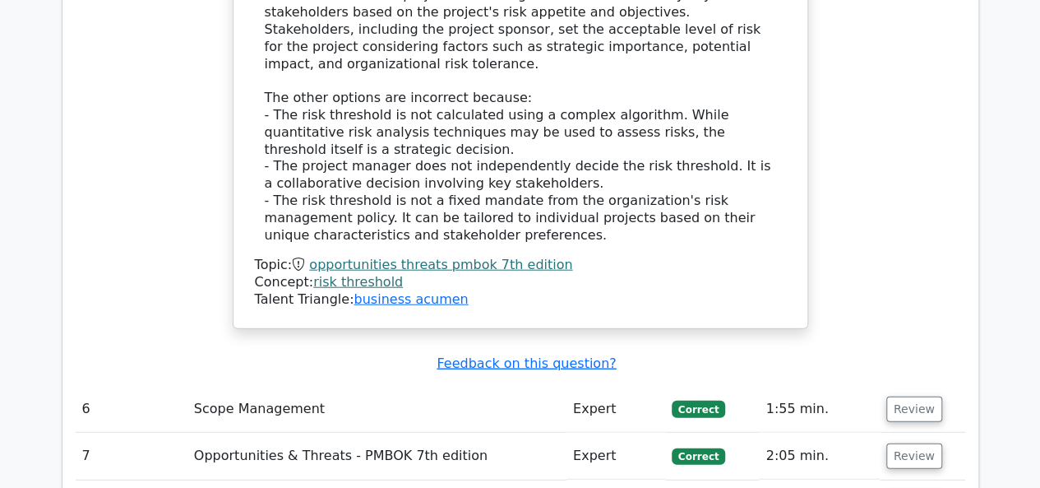
scroll to position [5019, 0]
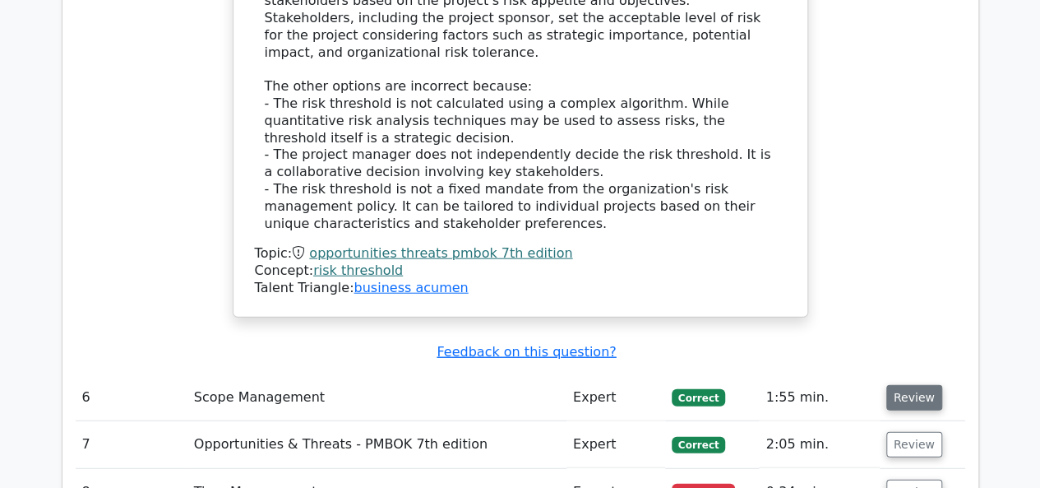
click at [912, 385] on button "Review" at bounding box center [914, 397] width 56 height 25
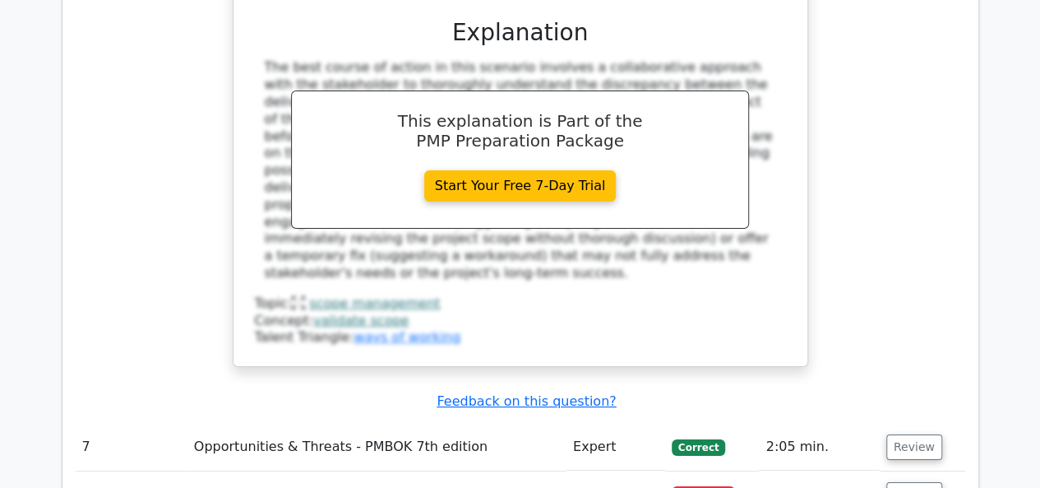
scroll to position [6142, 0]
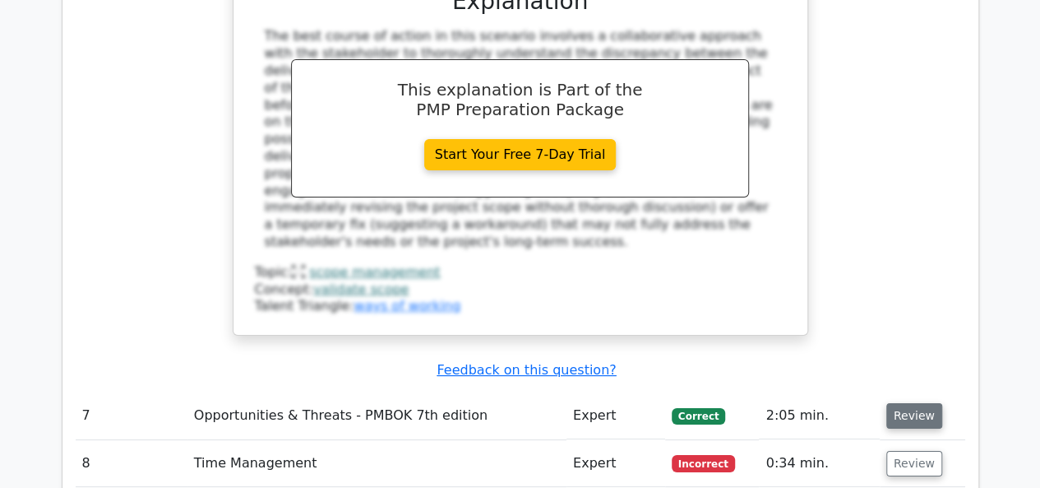
click at [908, 403] on button "Review" at bounding box center [914, 415] width 56 height 25
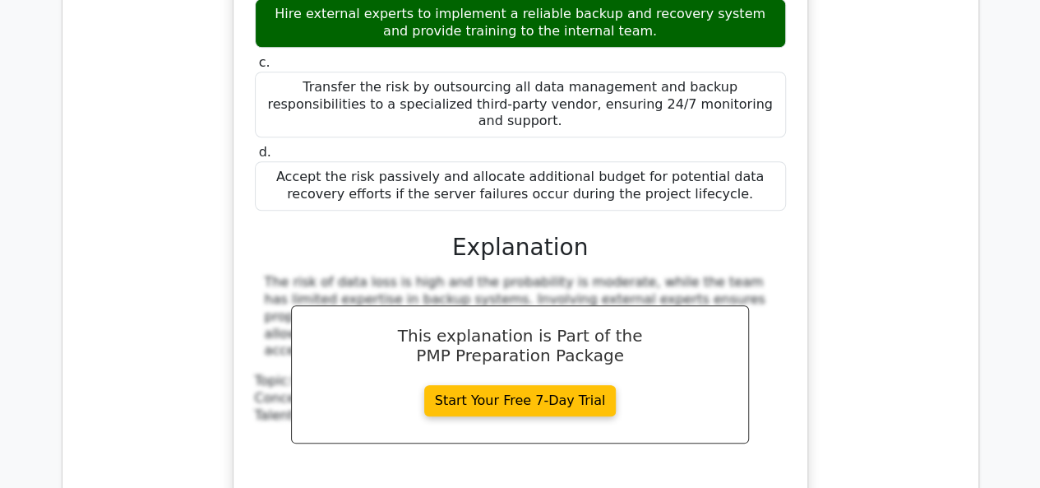
scroll to position [6899, 0]
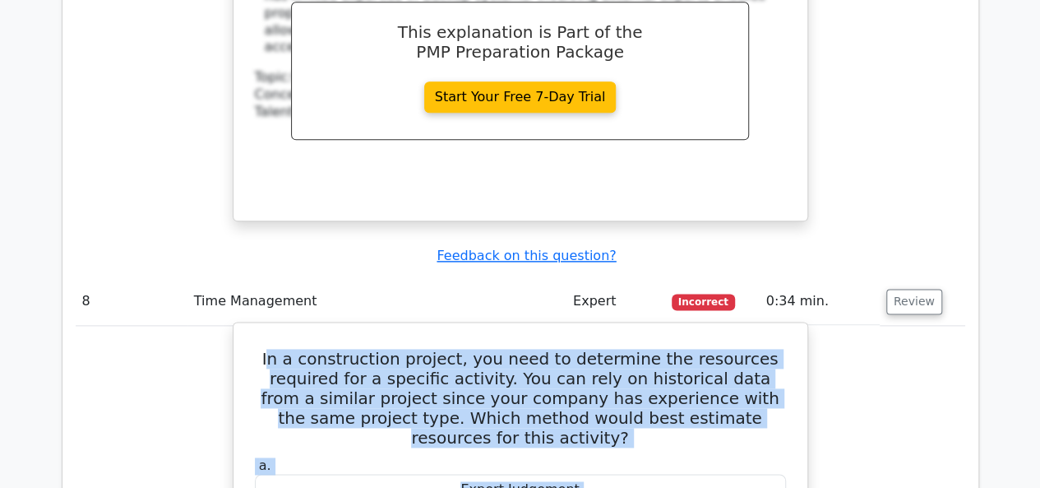
scroll to position [7171, 0]
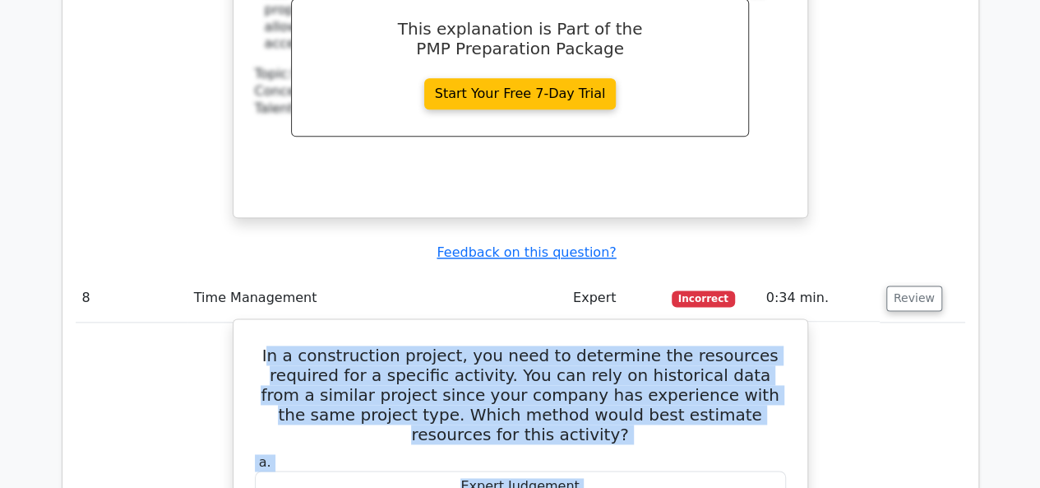
drag, startPoint x: 257, startPoint y: 228, endPoint x: 615, endPoint y: 246, distance: 358.9
copy div "n a construction project, you need to determine the resources required for a sp…"
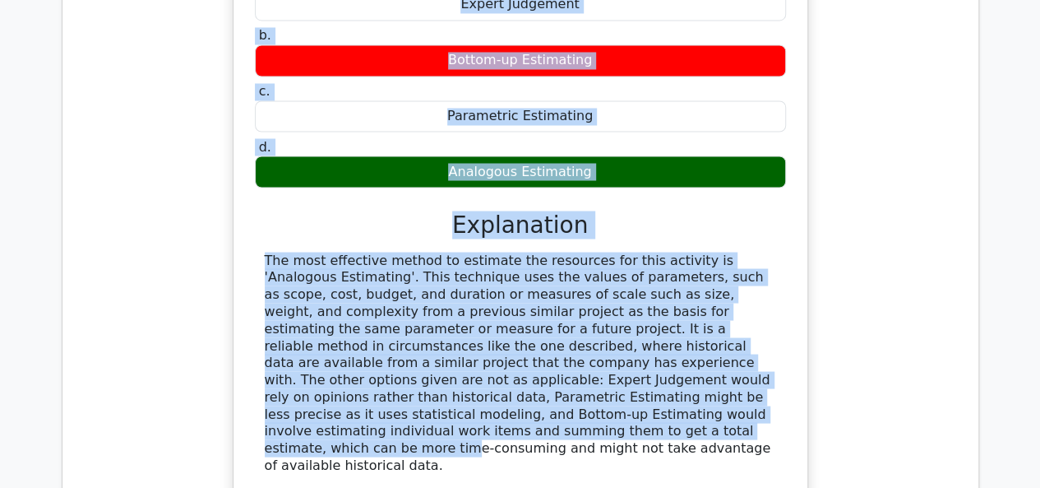
scroll to position [7683, 0]
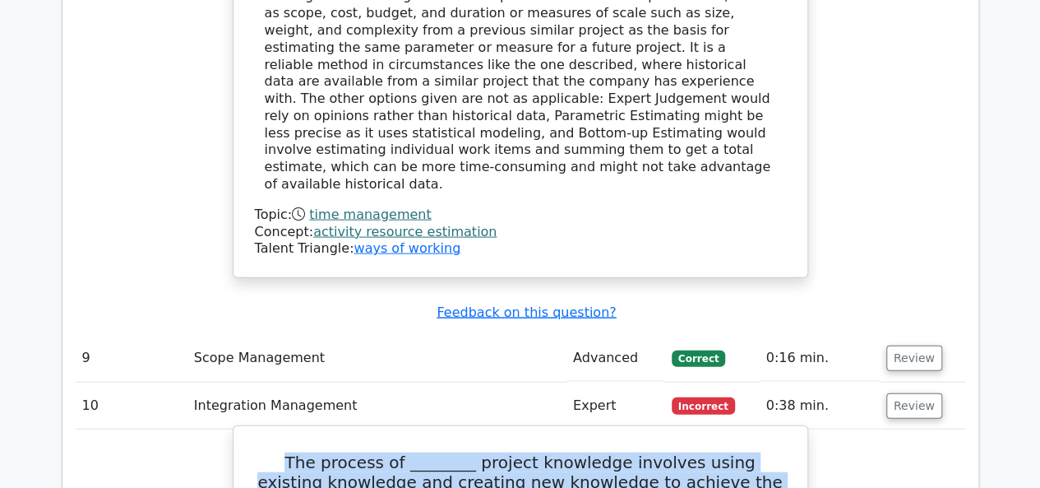
scroll to position [7951, 0]
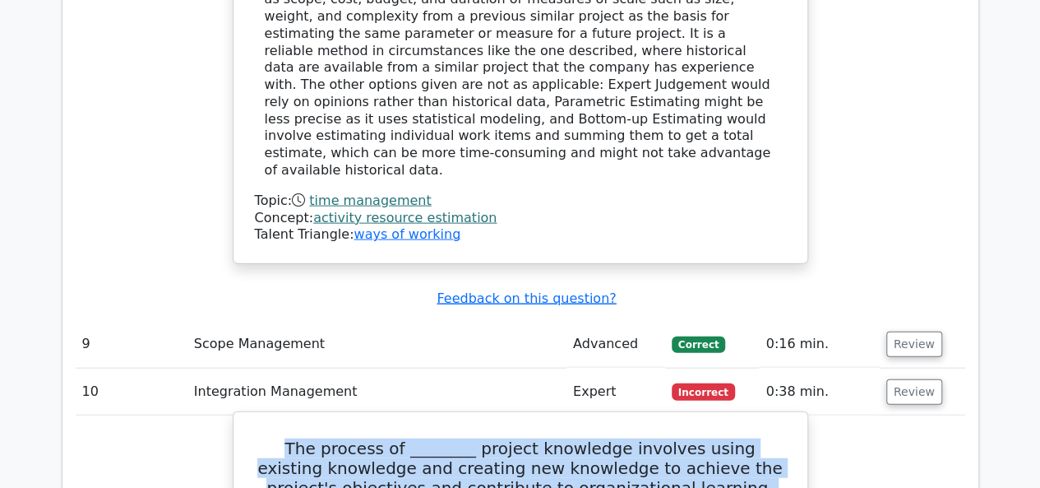
drag, startPoint x: 280, startPoint y: 266, endPoint x: 596, endPoint y: 277, distance: 316.7
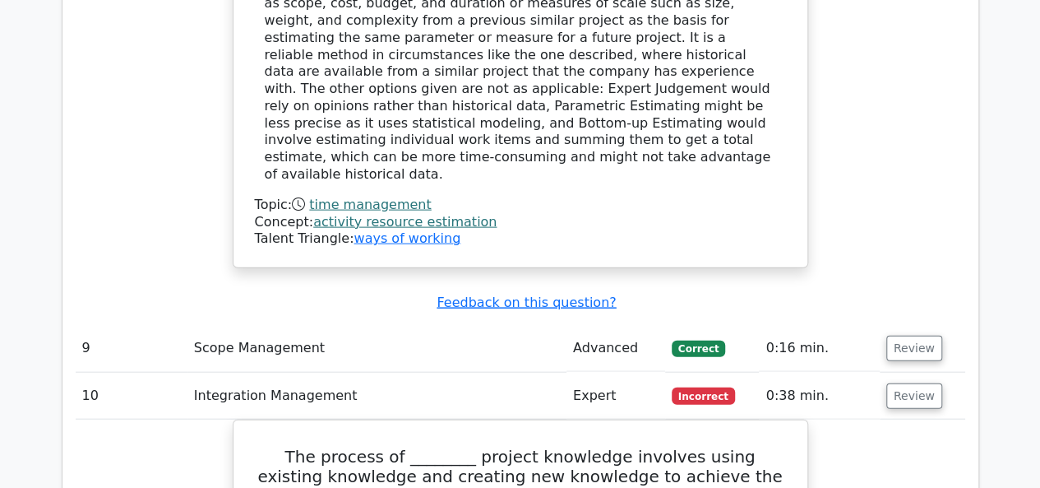
scroll to position [7763, 0]
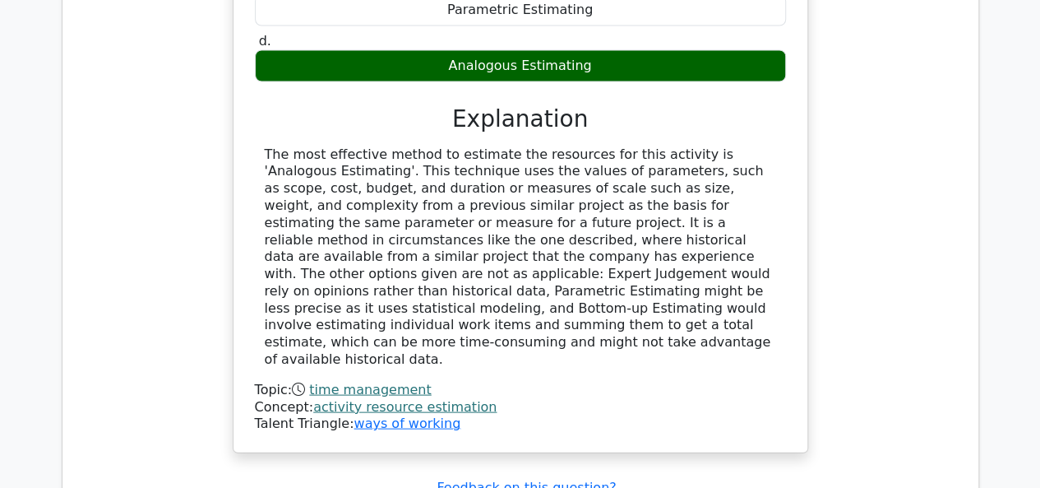
drag, startPoint x: 278, startPoint y: 185, endPoint x: 553, endPoint y: 441, distance: 375.8
copy div "The process of ________ project knowledge involves using existing knowledge and…"
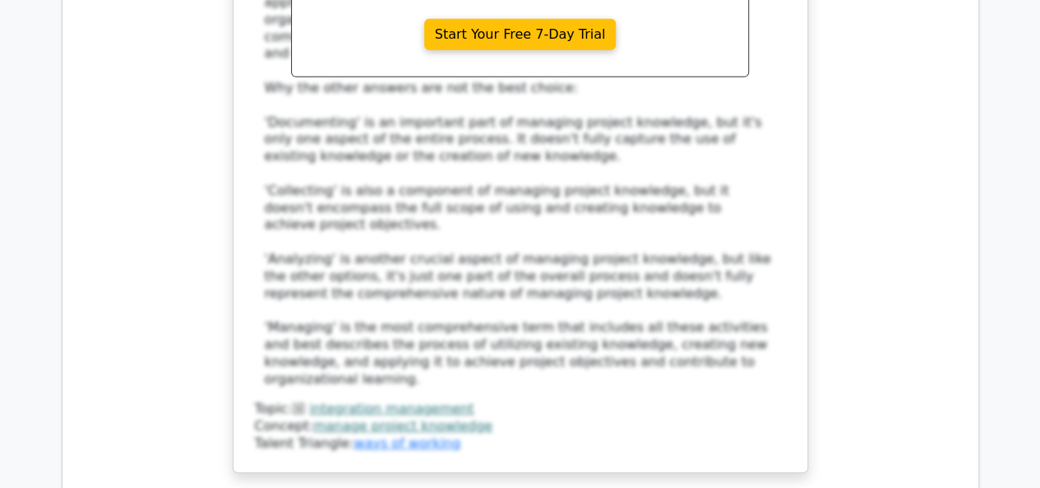
scroll to position [8814, 0]
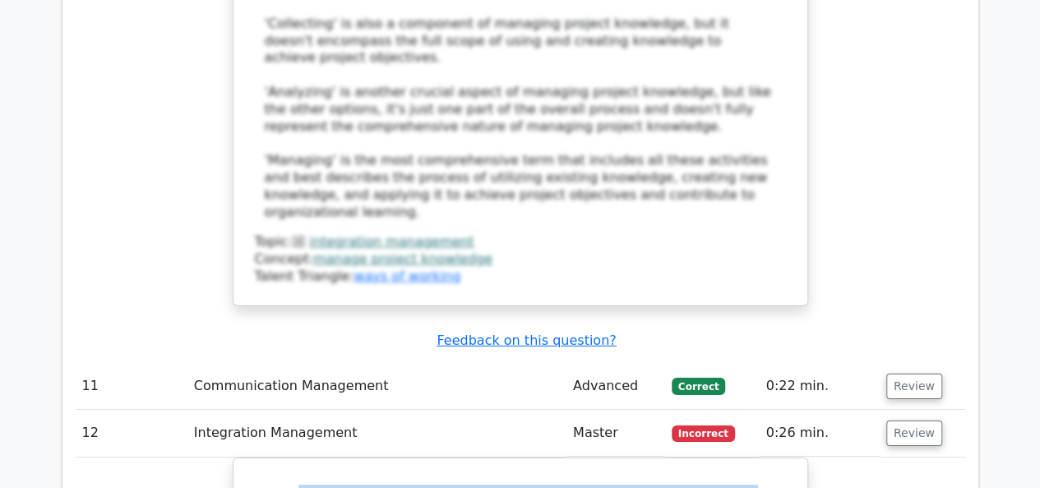
scroll to position [8886, 0]
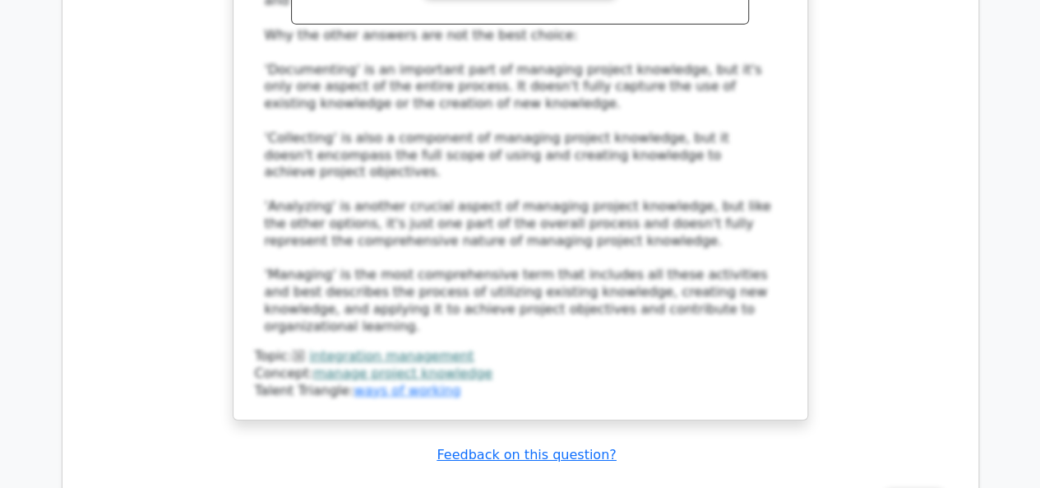
drag, startPoint x: 265, startPoint y: 169, endPoint x: 623, endPoint y: 429, distance: 443.2
drag, startPoint x: 261, startPoint y: 104, endPoint x: 571, endPoint y: 425, distance: 446.0
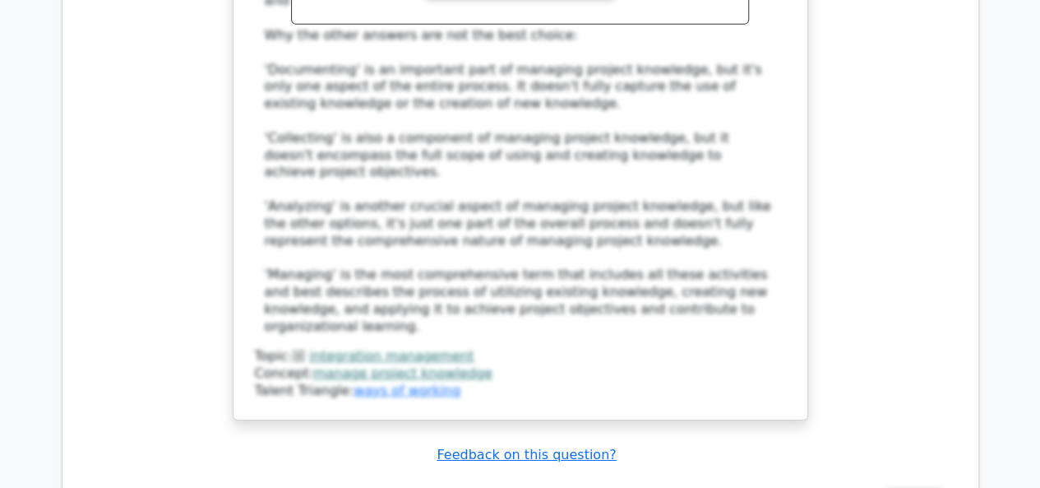
copy div "A project manager wants to ensure that valuable project knowledge is captured a…"
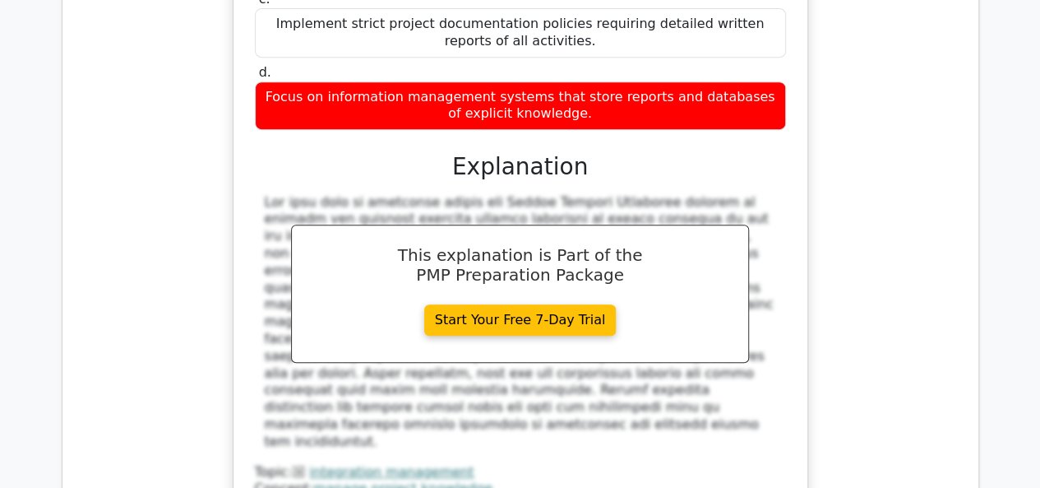
scroll to position [9718, 0]
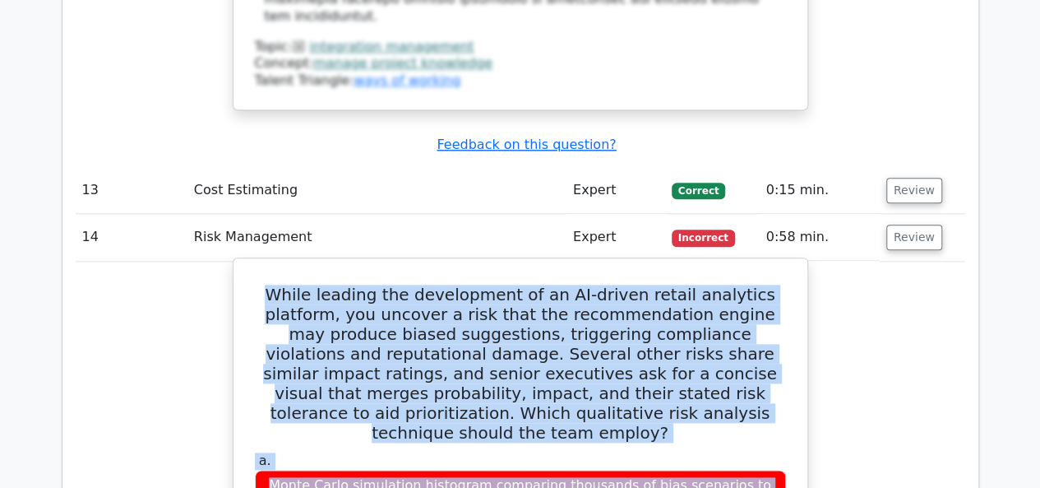
scroll to position [10216, 0]
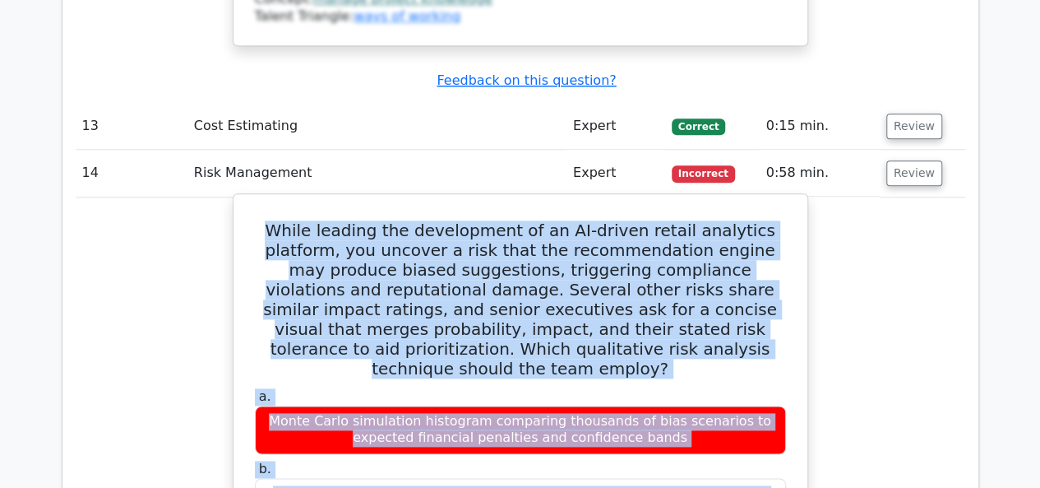
drag, startPoint x: 289, startPoint y: 166, endPoint x: 710, endPoint y: 25, distance: 444.1
copy div "While leading the development of an AI-driven retail analytics platform, you un…"
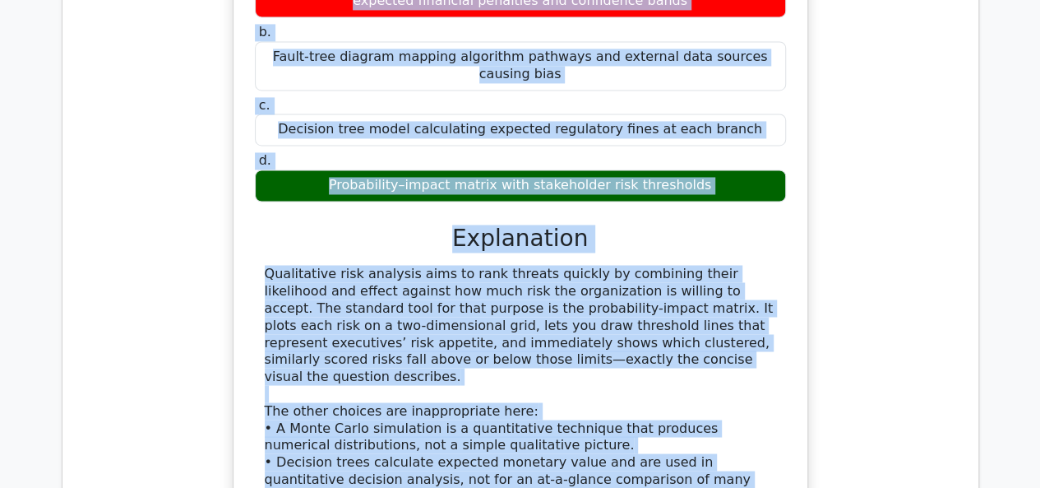
scroll to position [10548, 0]
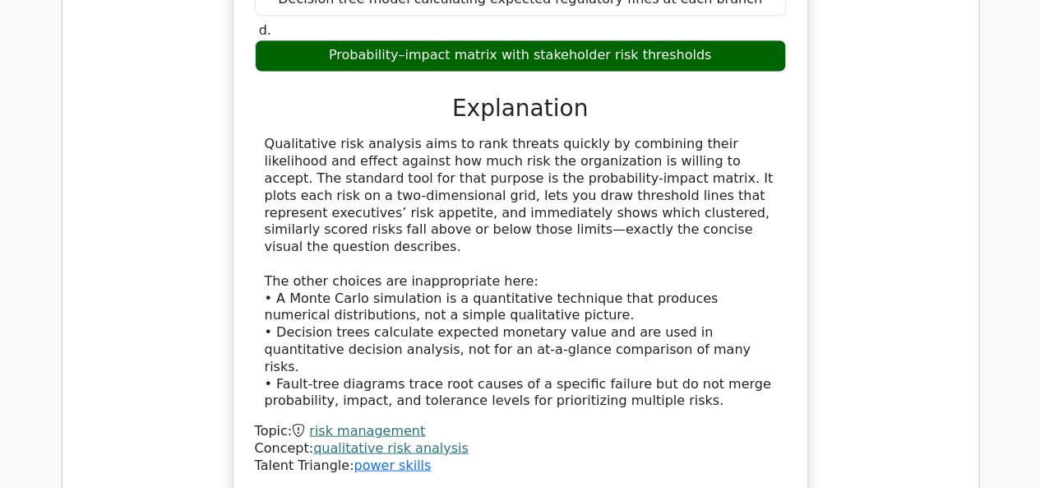
scroll to position [10795, 0]
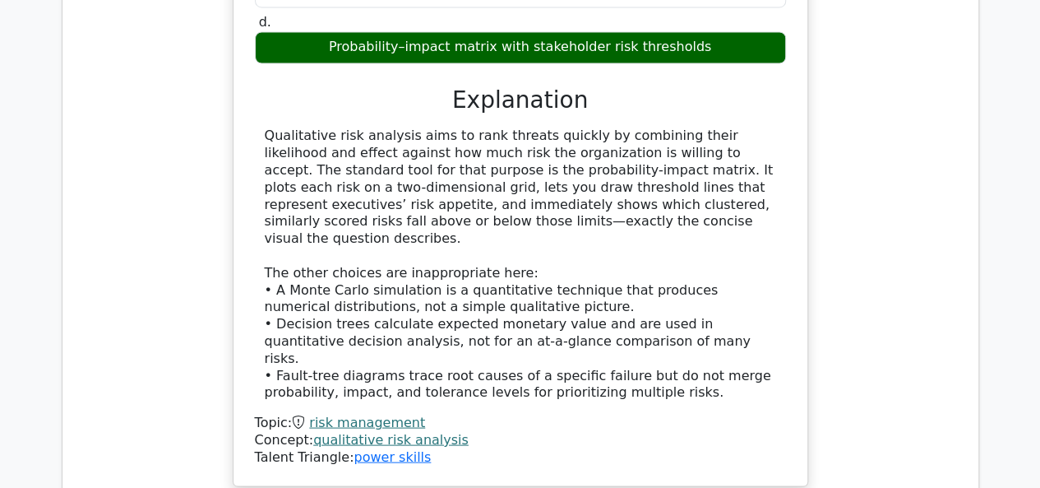
drag, startPoint x: 255, startPoint y: 326, endPoint x: 631, endPoint y: 356, distance: 376.9
copy div "In a software development project, the team is experiencing high rates of code …"
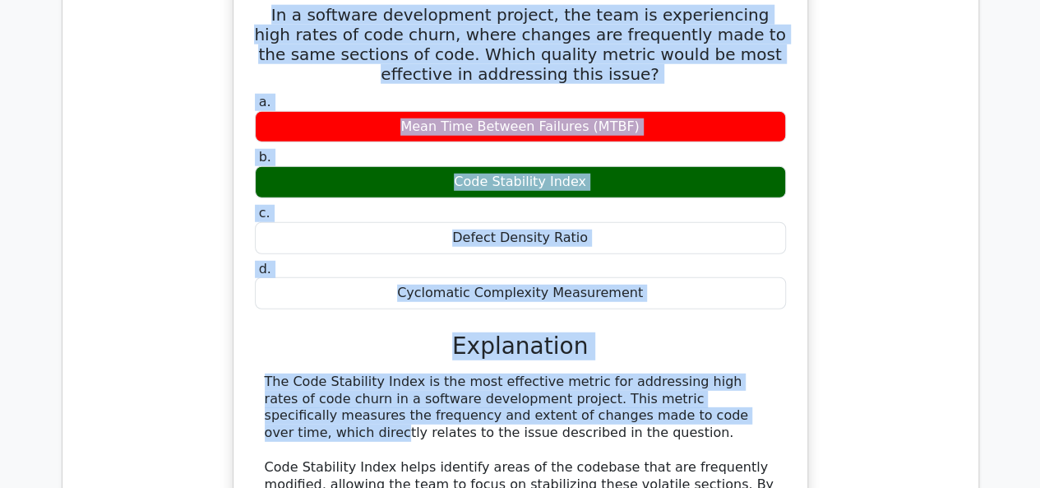
scroll to position [11612, 0]
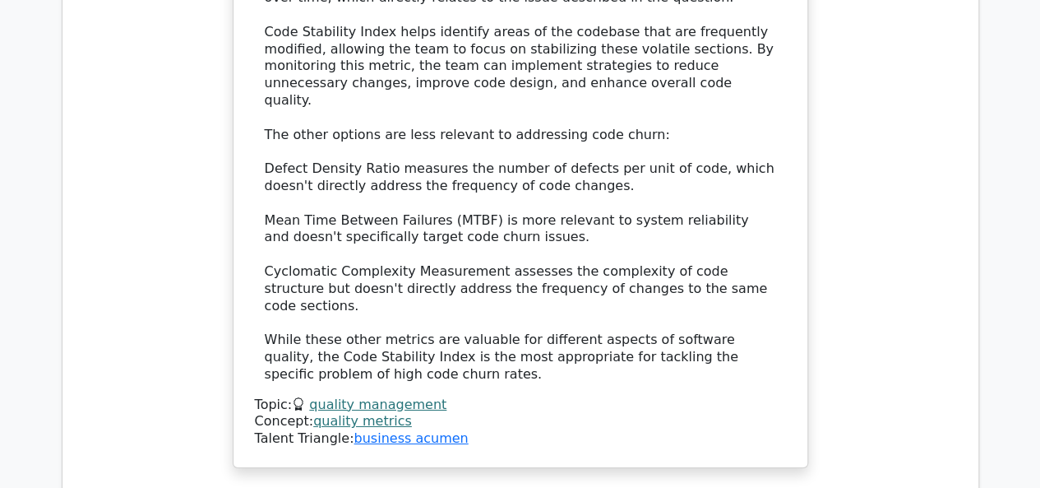
scroll to position [12024, 0]
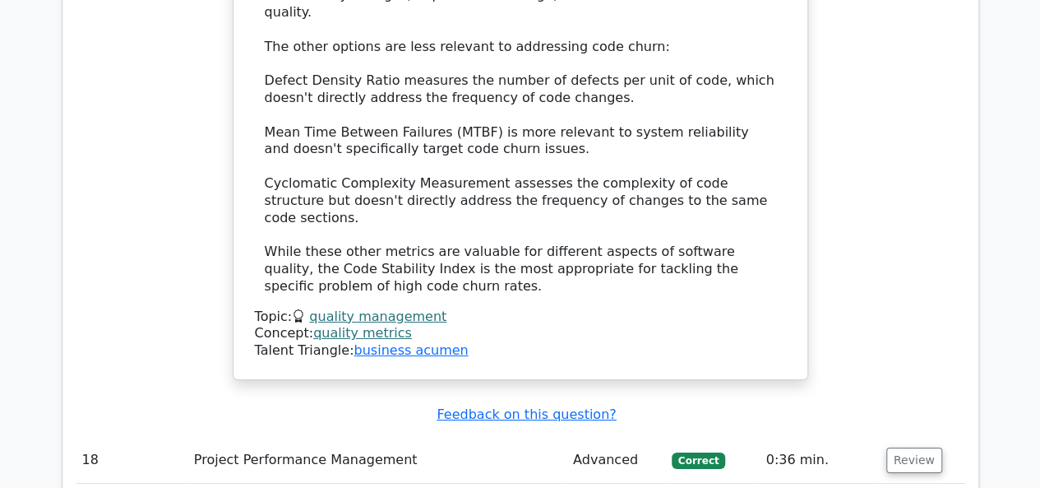
drag, startPoint x: 255, startPoint y: 300, endPoint x: 631, endPoint y: 174, distance: 397.0
copy div "In the process of Activity Definition, the project team uses several tools and …"
